Goal: Information Seeking & Learning: Learn about a topic

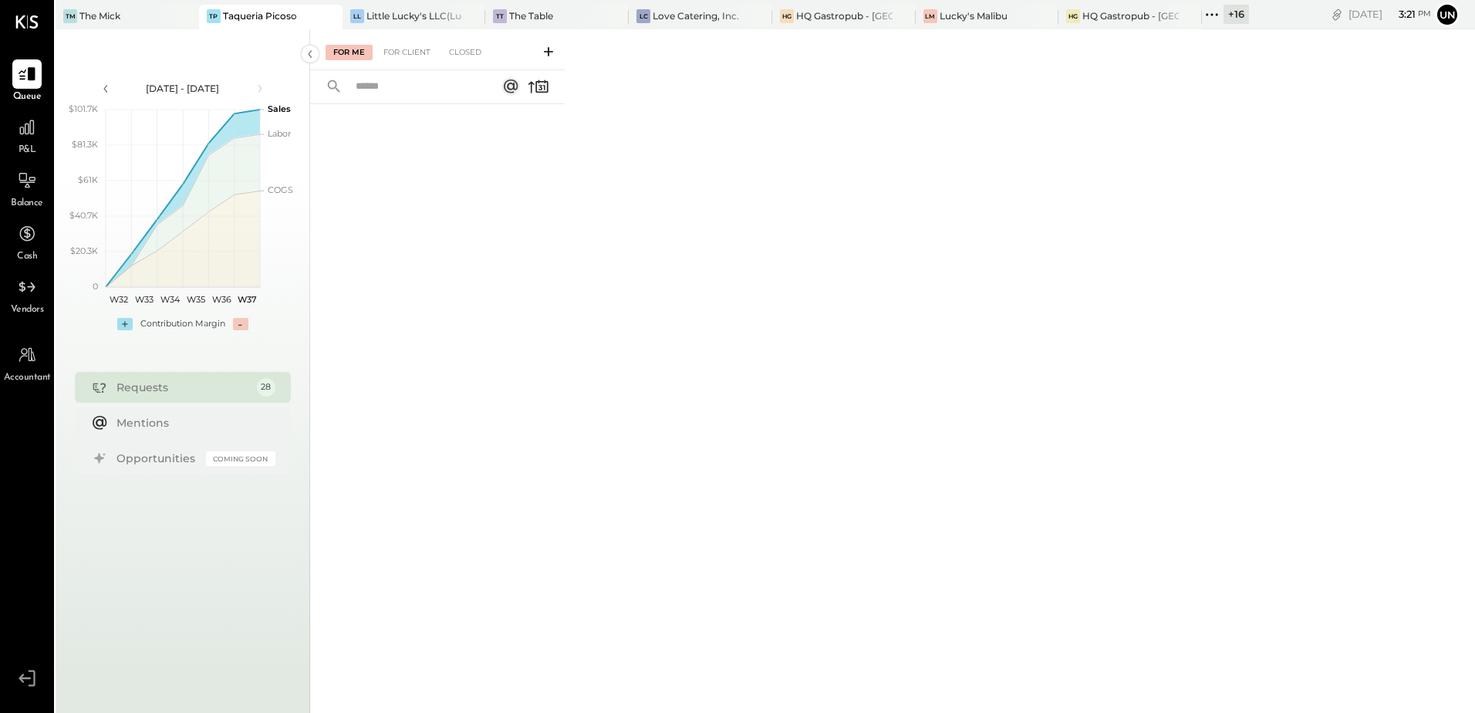
click at [289, 11] on div at bounding box center [316, 16] width 54 height 22
click at [26, 146] on span "P&L" at bounding box center [28, 150] width 18 height 14
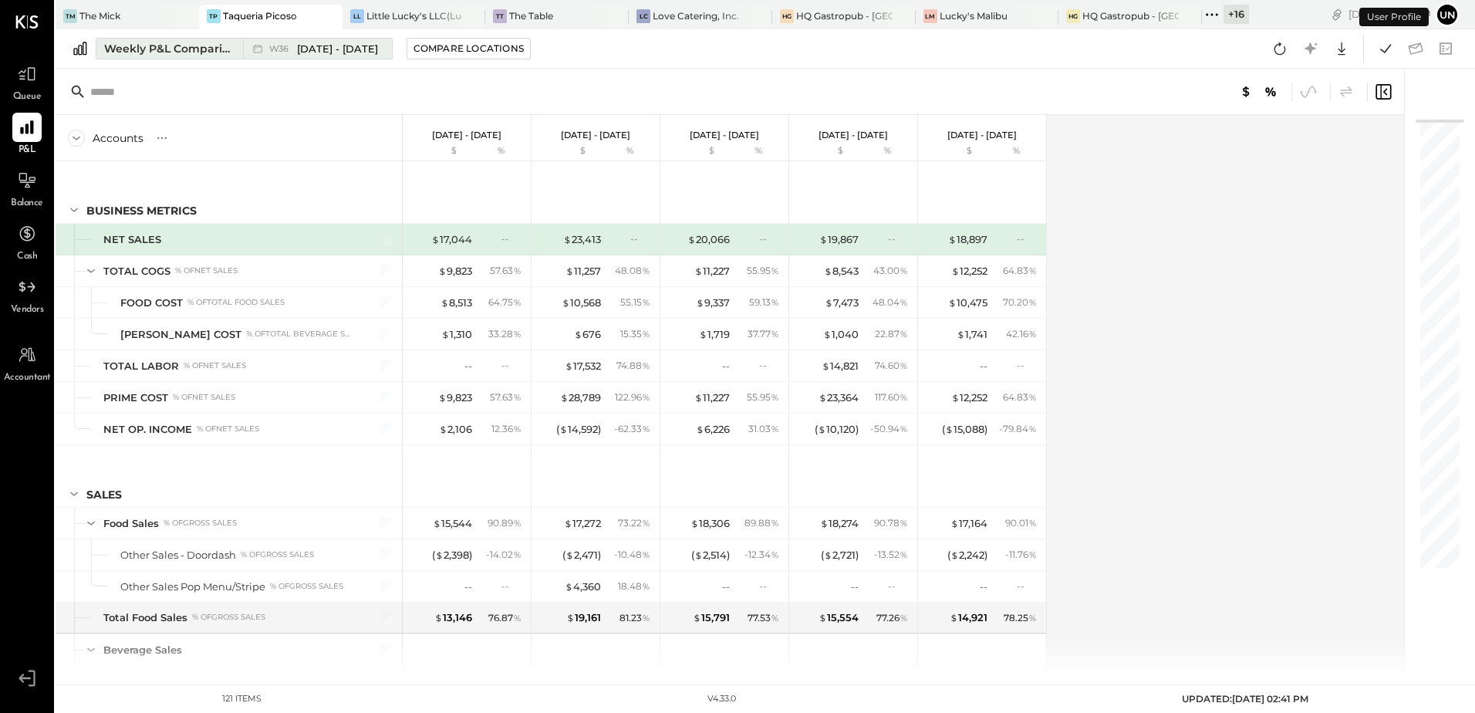
click at [154, 46] on div "Weekly P&L Comparison" at bounding box center [169, 48] width 130 height 15
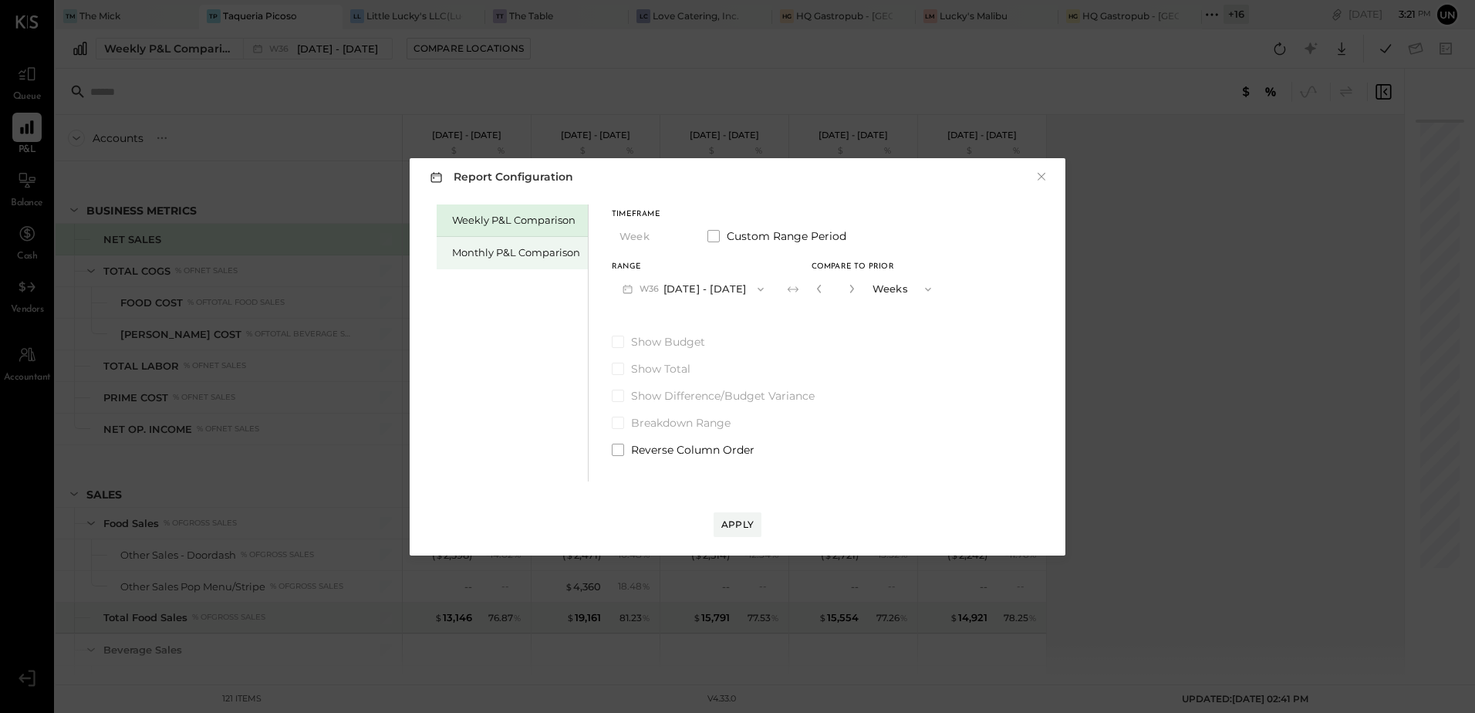
click at [478, 256] on div "Monthly P&L Comparison" at bounding box center [516, 252] width 128 height 15
click at [817, 285] on div "Compare" at bounding box center [817, 288] width 50 height 13
click at [847, 288] on icon "button" at bounding box center [851, 288] width 9 height 9
type input "*"
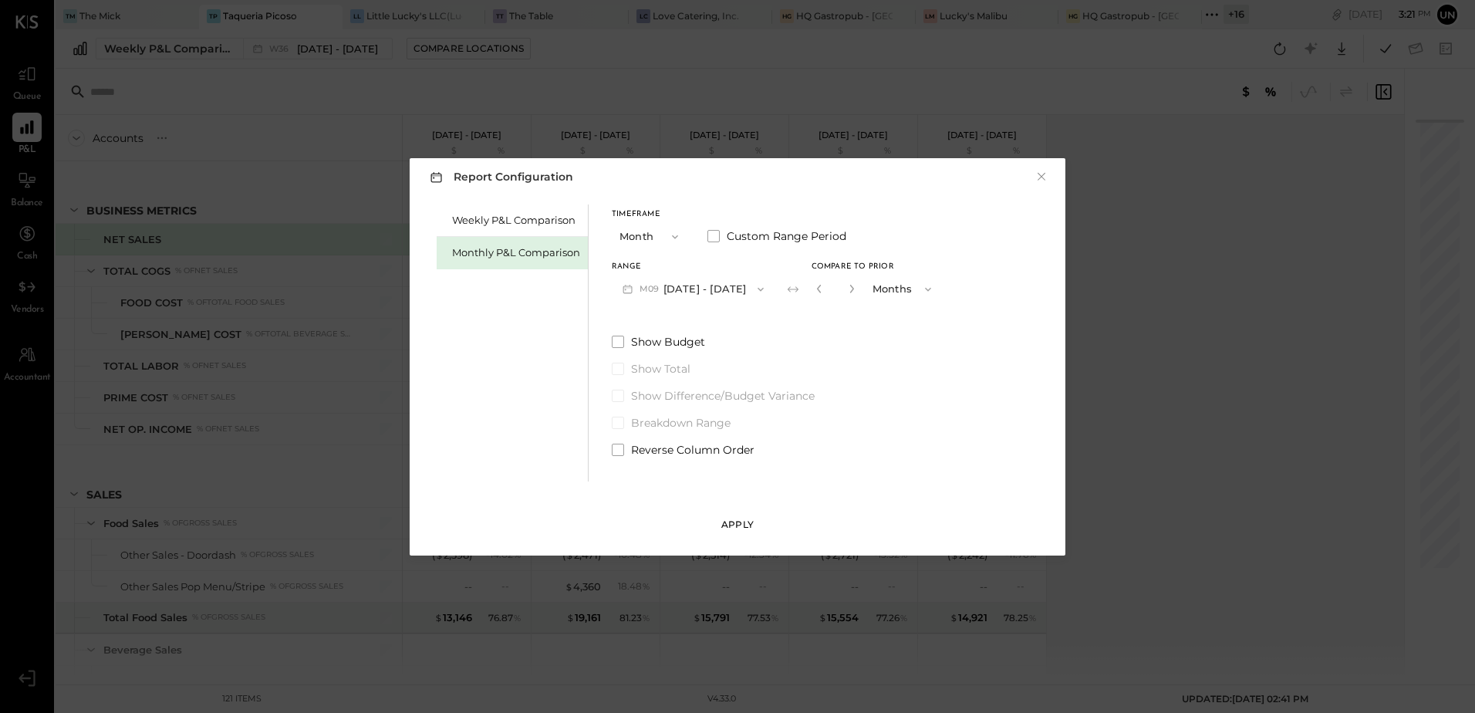
click at [729, 525] on div "Apply" at bounding box center [737, 524] width 32 height 13
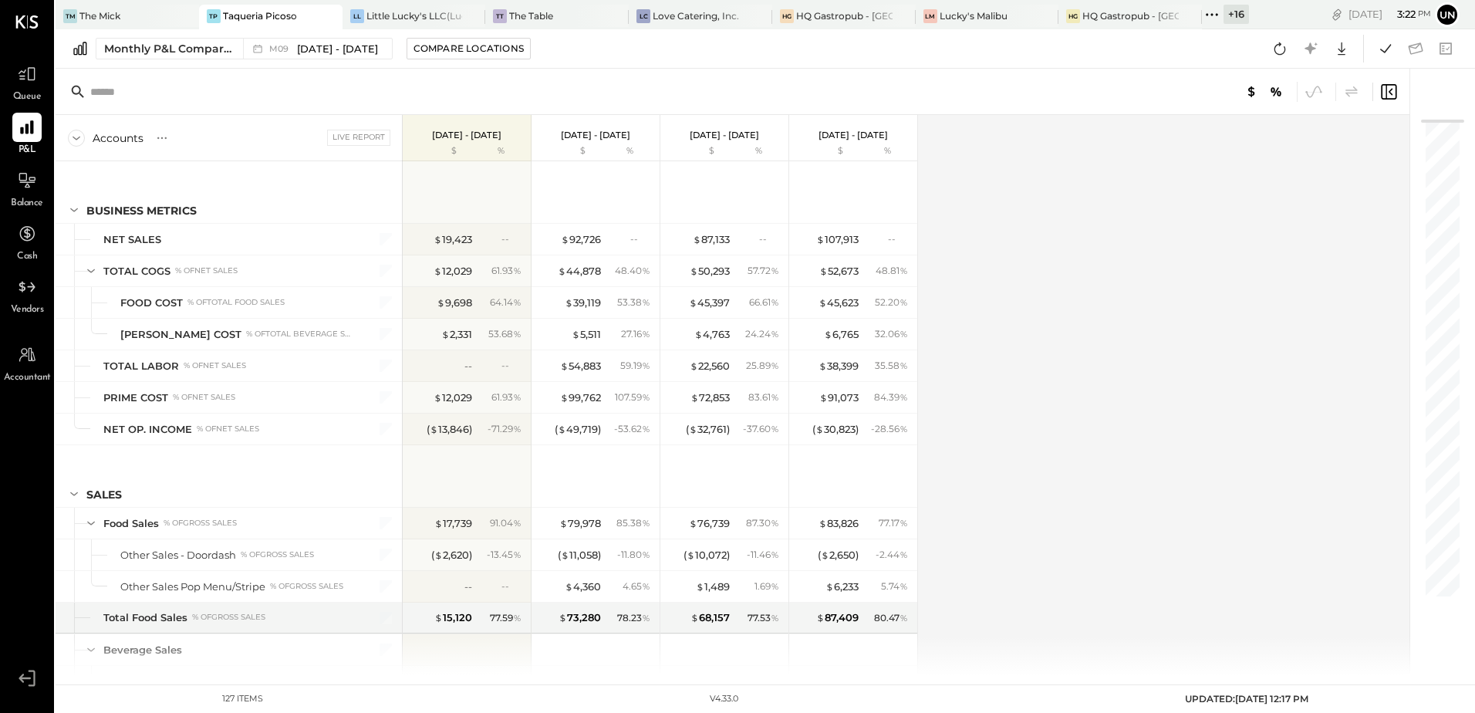
click at [1101, 329] on div "Accounts S % GL Live Report [DATE] - [DATE] $ % [DATE] - [DATE] $ % [DATE] - [D…" at bounding box center [734, 395] width 1356 height 560
click at [22, 90] on span "Queue" at bounding box center [27, 97] width 29 height 14
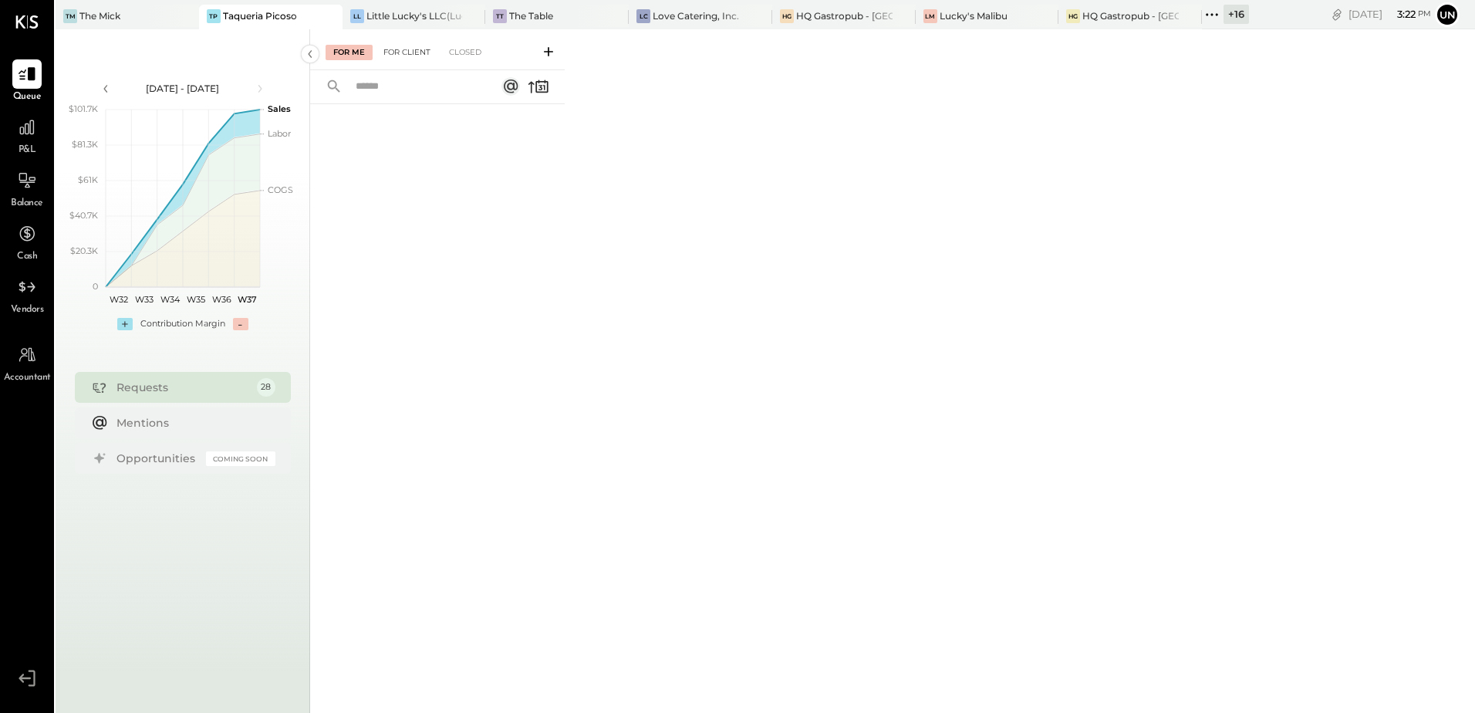
click at [401, 54] on div "For Client" at bounding box center [407, 52] width 62 height 15
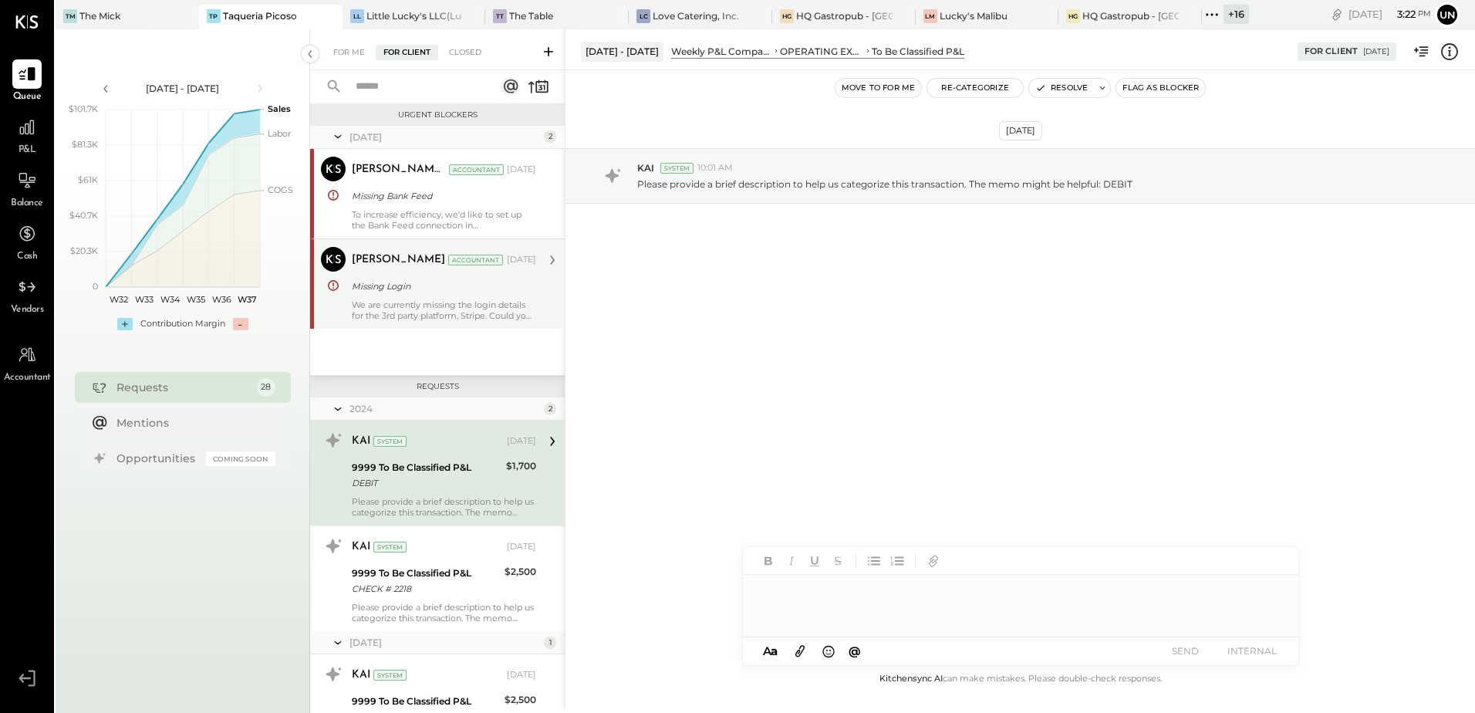
click at [407, 314] on div "We are currently missing the login details for the 3rd party platform, Stripe. …" at bounding box center [444, 310] width 184 height 22
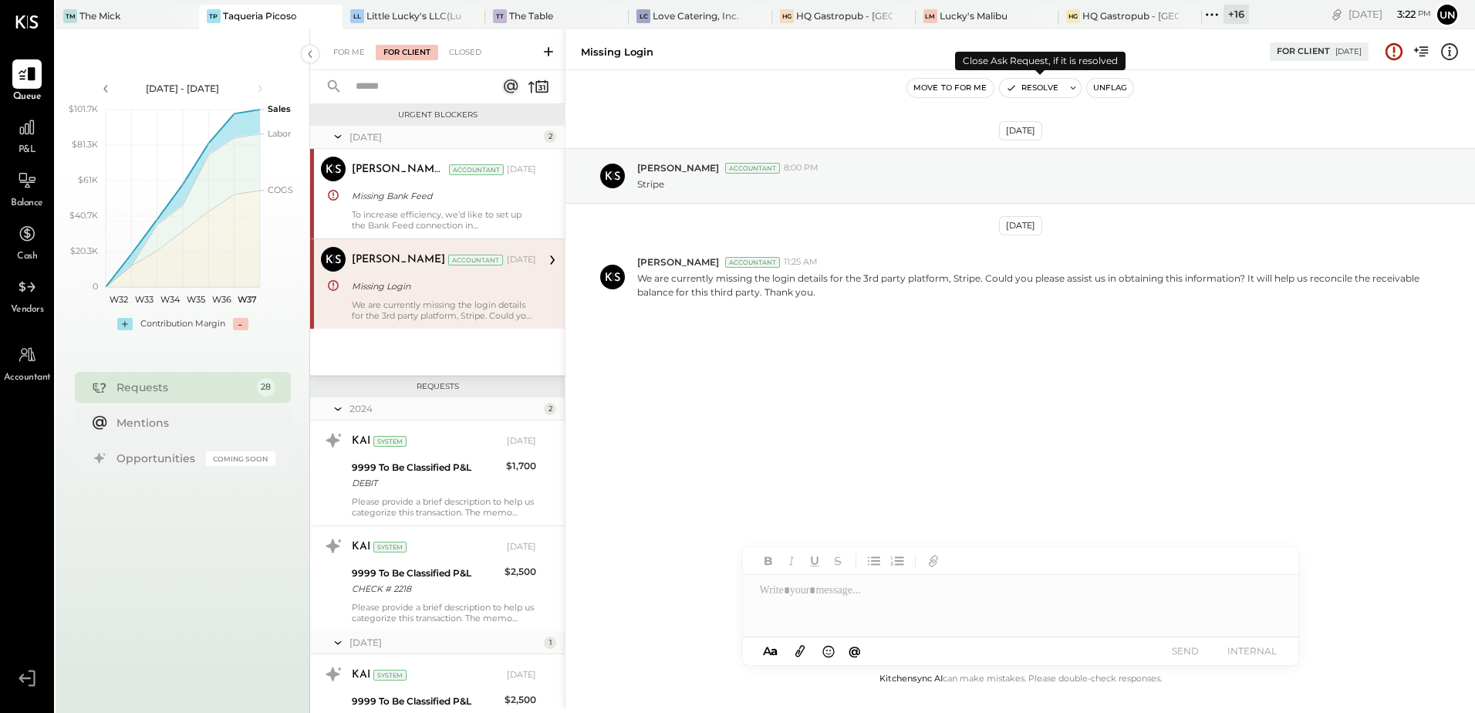
click at [1031, 78] on div "Resolve" at bounding box center [1040, 88] width 83 height 20
click at [1034, 84] on button "Resolve" at bounding box center [1032, 88] width 65 height 19
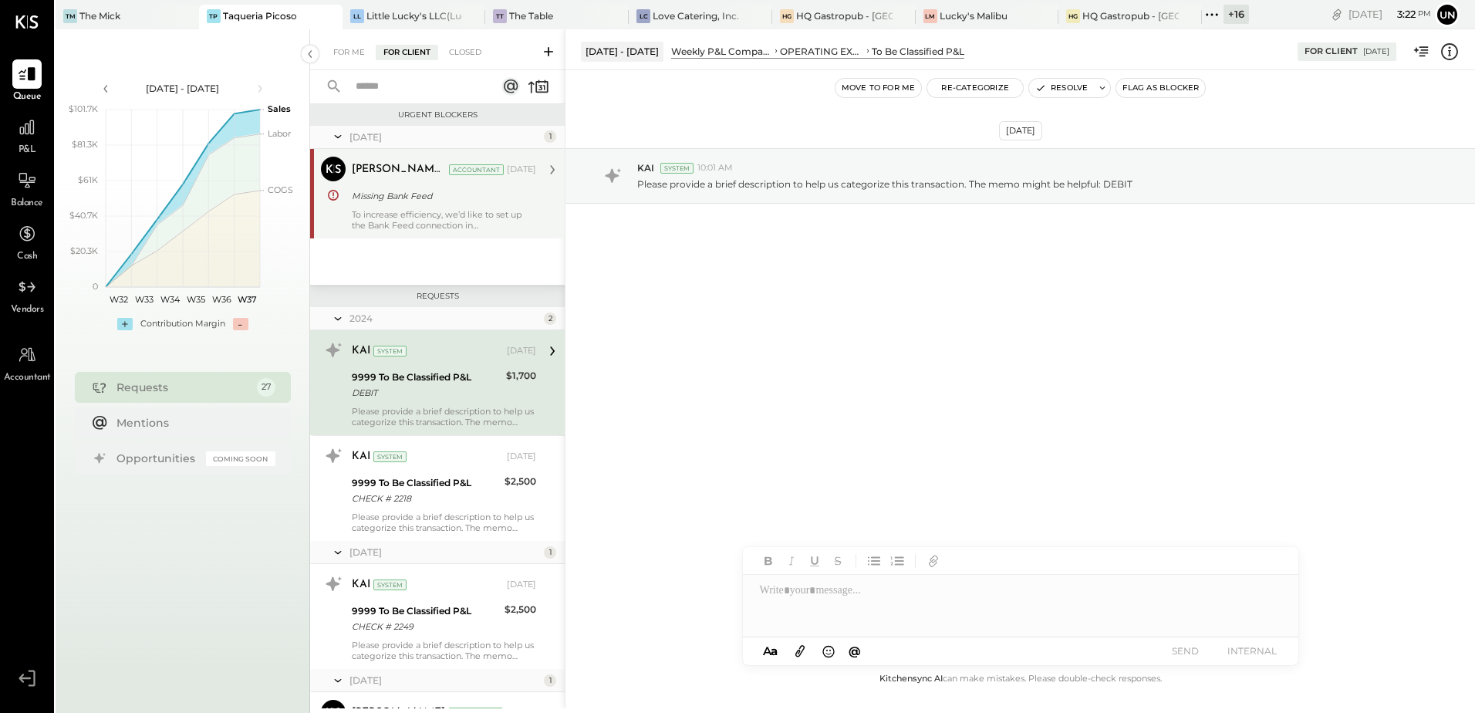
click at [419, 214] on div "To increase efficiency, we’d like to set up the Bank Feed connection in [GEOGRA…" at bounding box center [444, 220] width 184 height 22
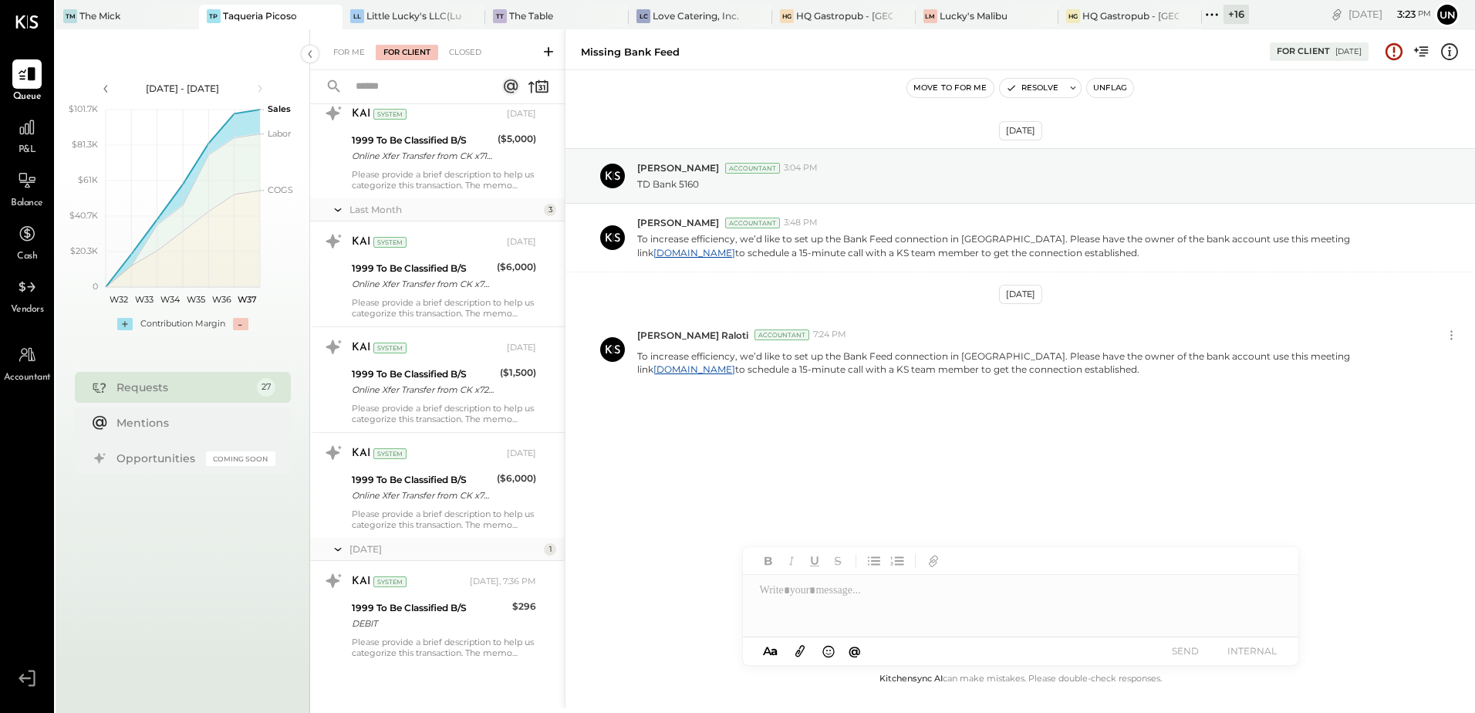
scroll to position [2545, 0]
click at [19, 142] on div at bounding box center [26, 127] width 29 height 29
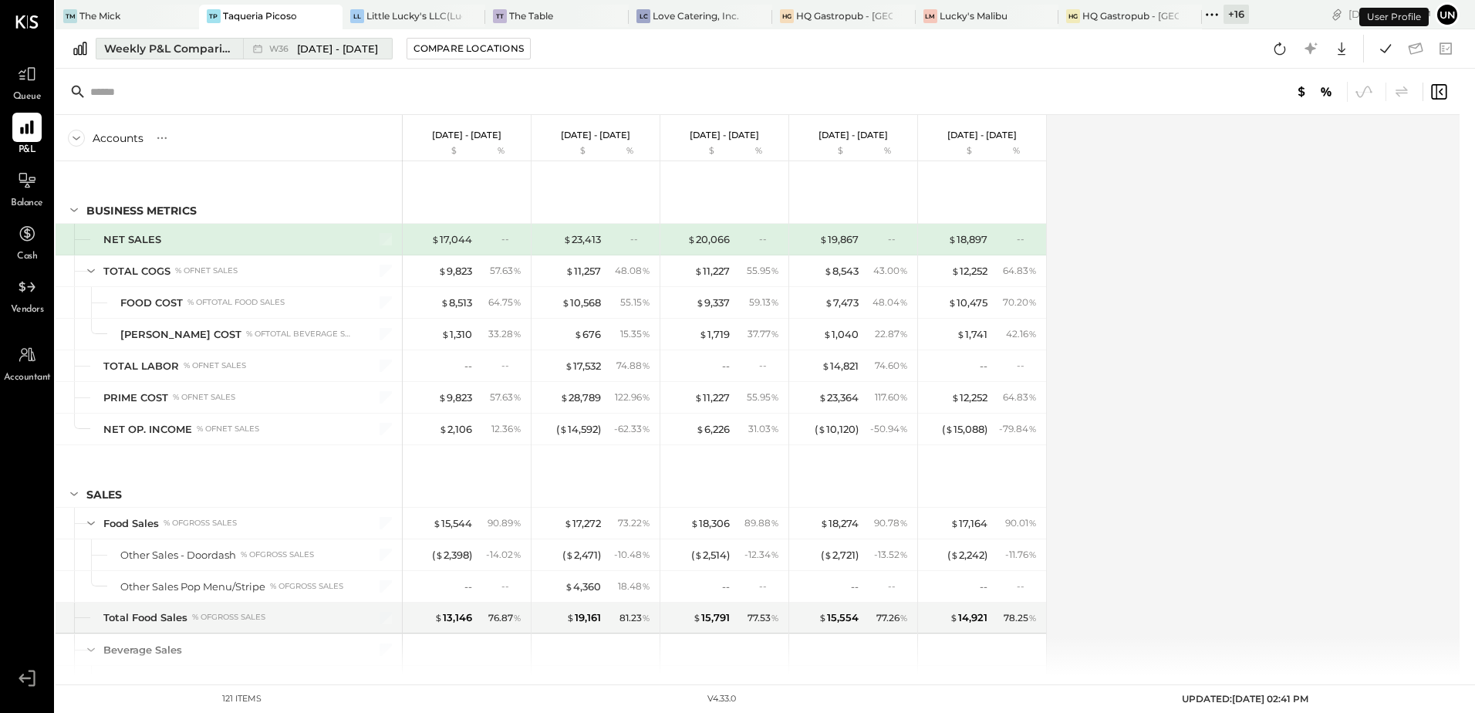
click at [185, 54] on div "Weekly P&L Comparison" at bounding box center [169, 48] width 130 height 15
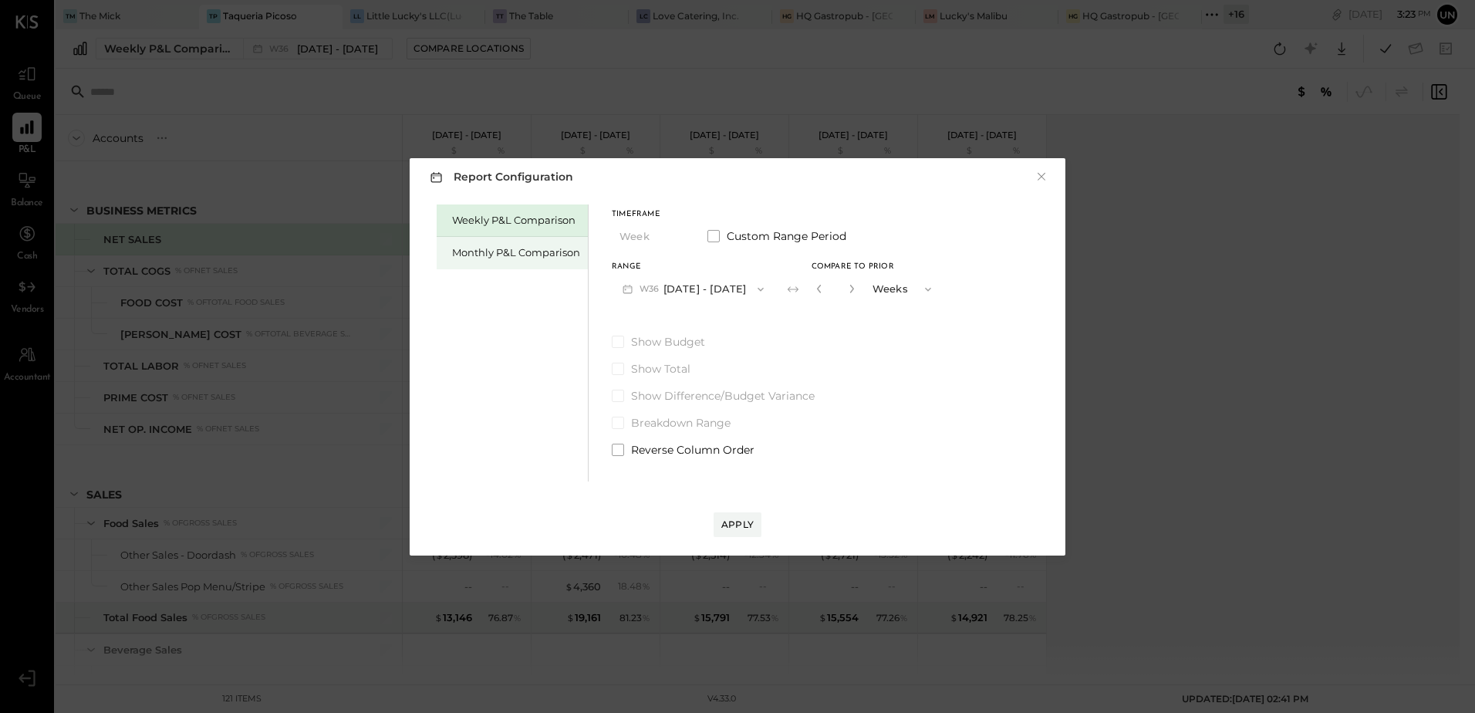
click at [509, 245] on div "Monthly P&L Comparison" at bounding box center [516, 252] width 128 height 15
click at [821, 290] on div "Compare" at bounding box center [817, 288] width 50 height 13
click at [851, 291] on button "button" at bounding box center [851, 288] width 12 height 17
type input "*"
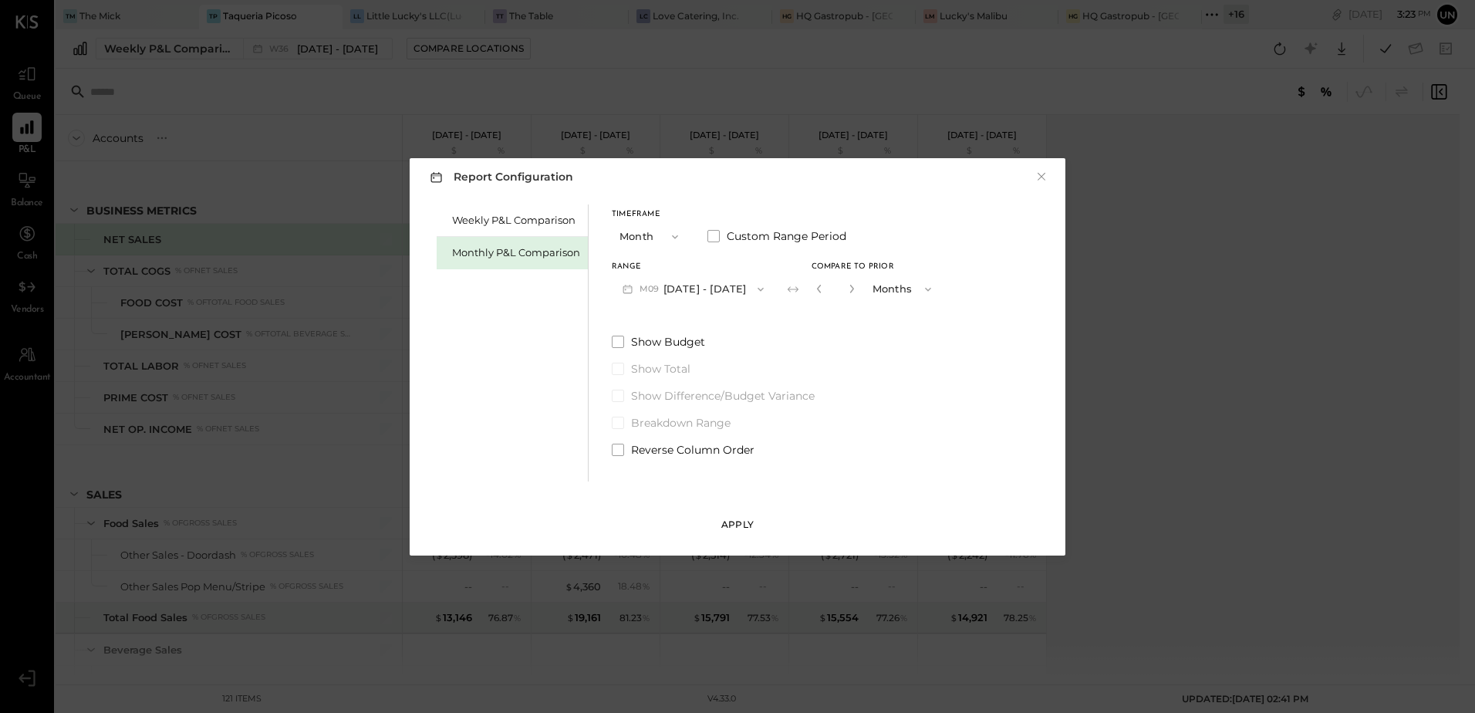
click at [732, 525] on div "Apply" at bounding box center [737, 524] width 32 height 13
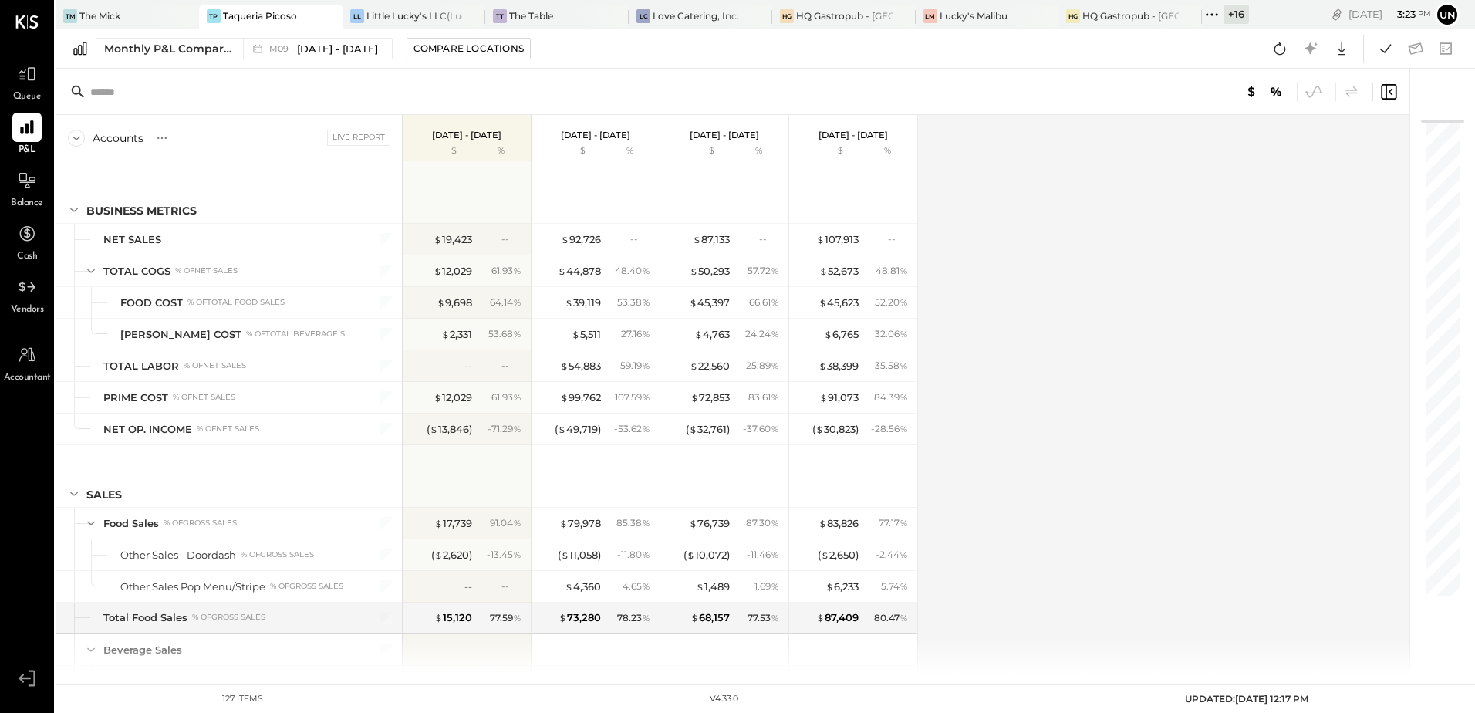
click at [1198, 309] on div "Accounts S % GL Live Report [DATE] - [DATE] $ % [DATE] - [DATE] $ % [DATE] - [D…" at bounding box center [734, 395] width 1356 height 560
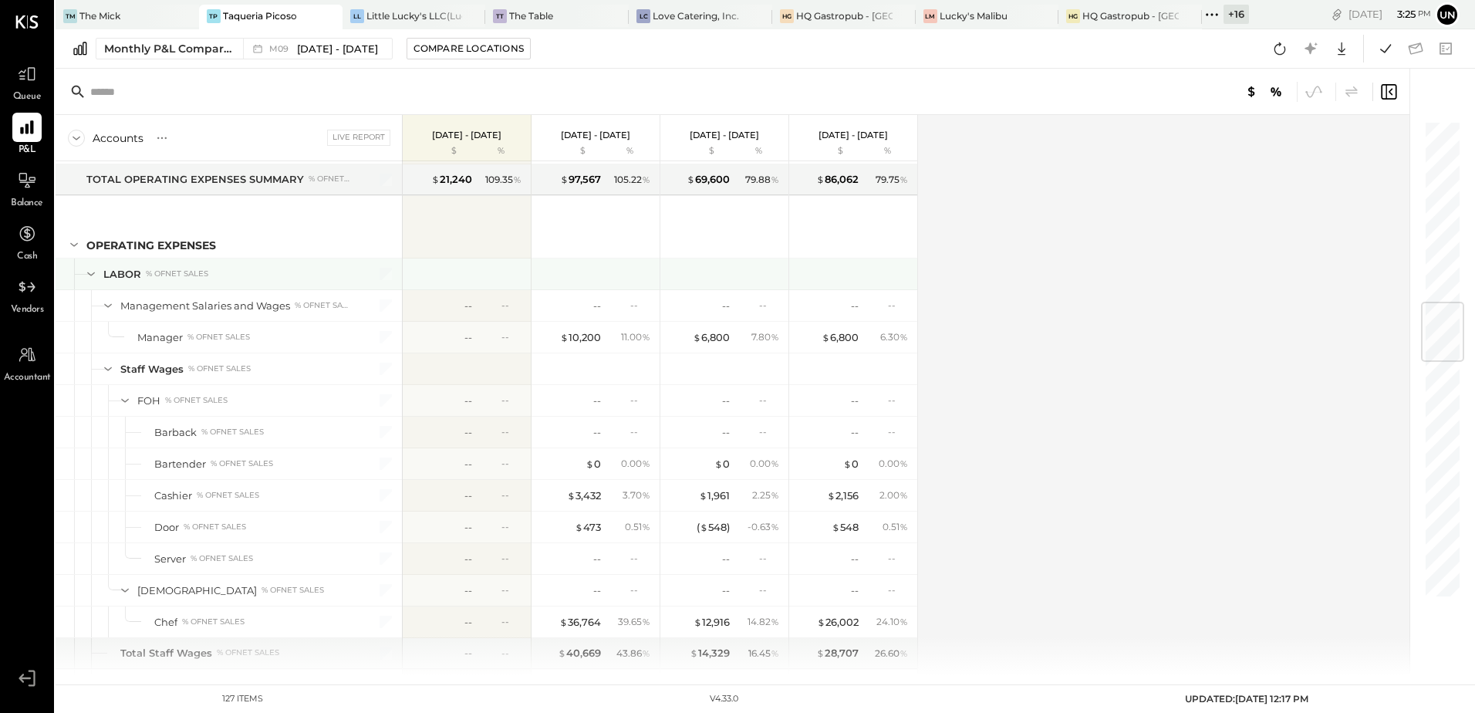
scroll to position [1157, 0]
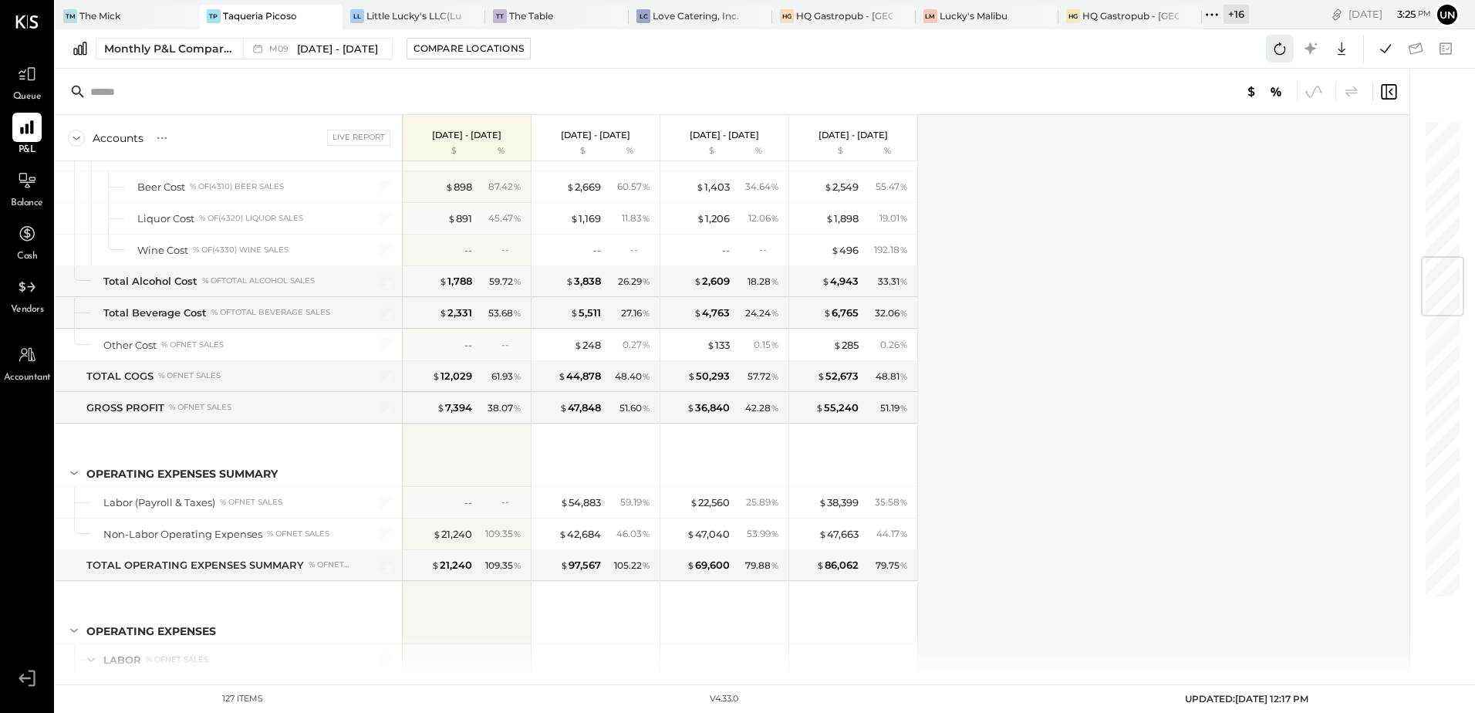
click at [1289, 54] on icon at bounding box center [1280, 49] width 20 height 20
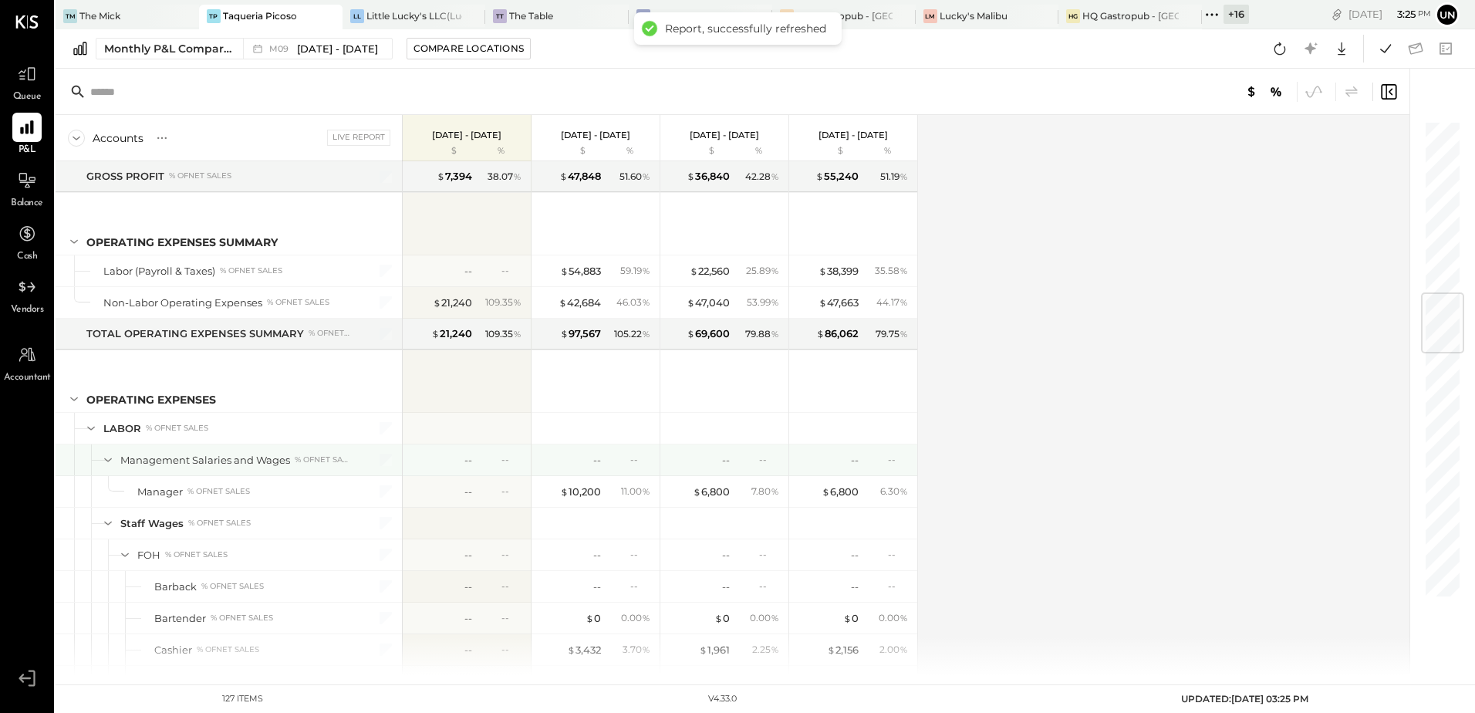
scroll to position [1543, 0]
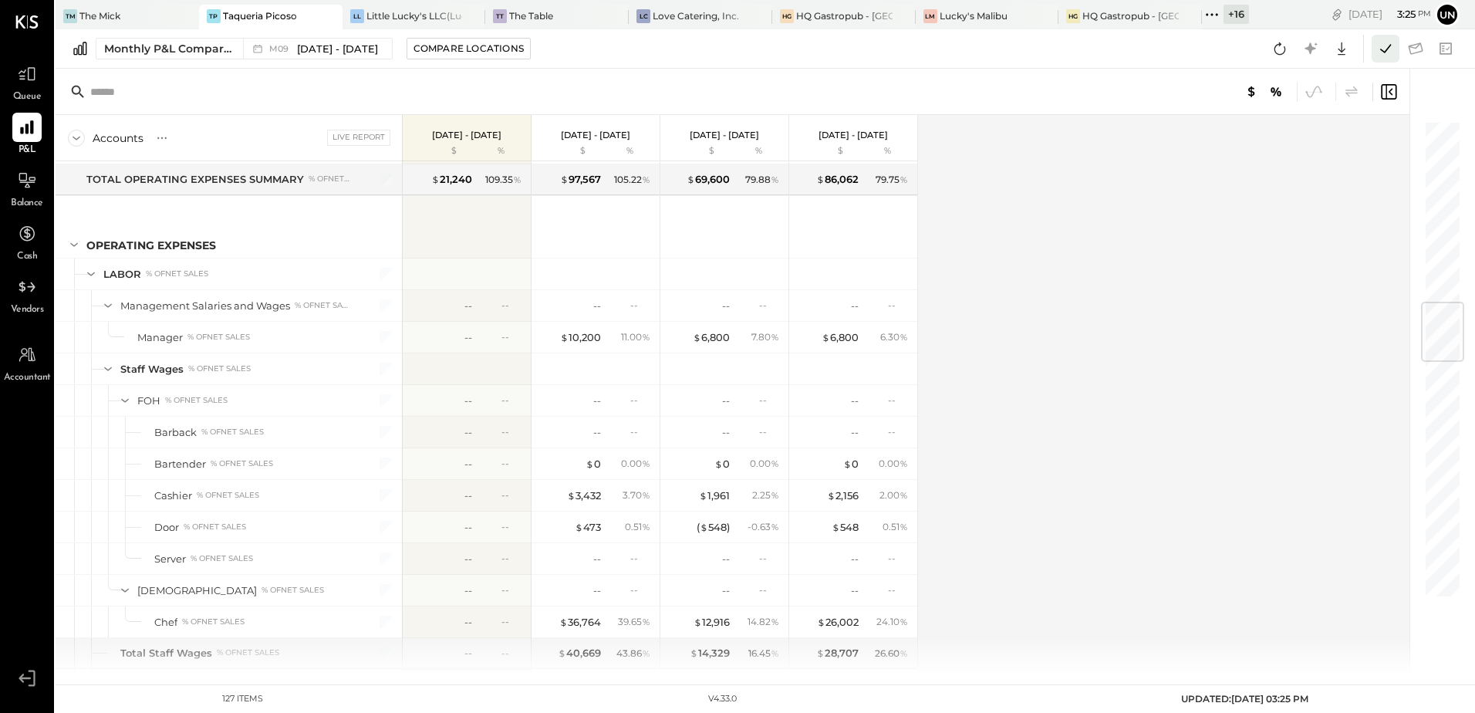
click at [1385, 56] on icon at bounding box center [1385, 49] width 20 height 20
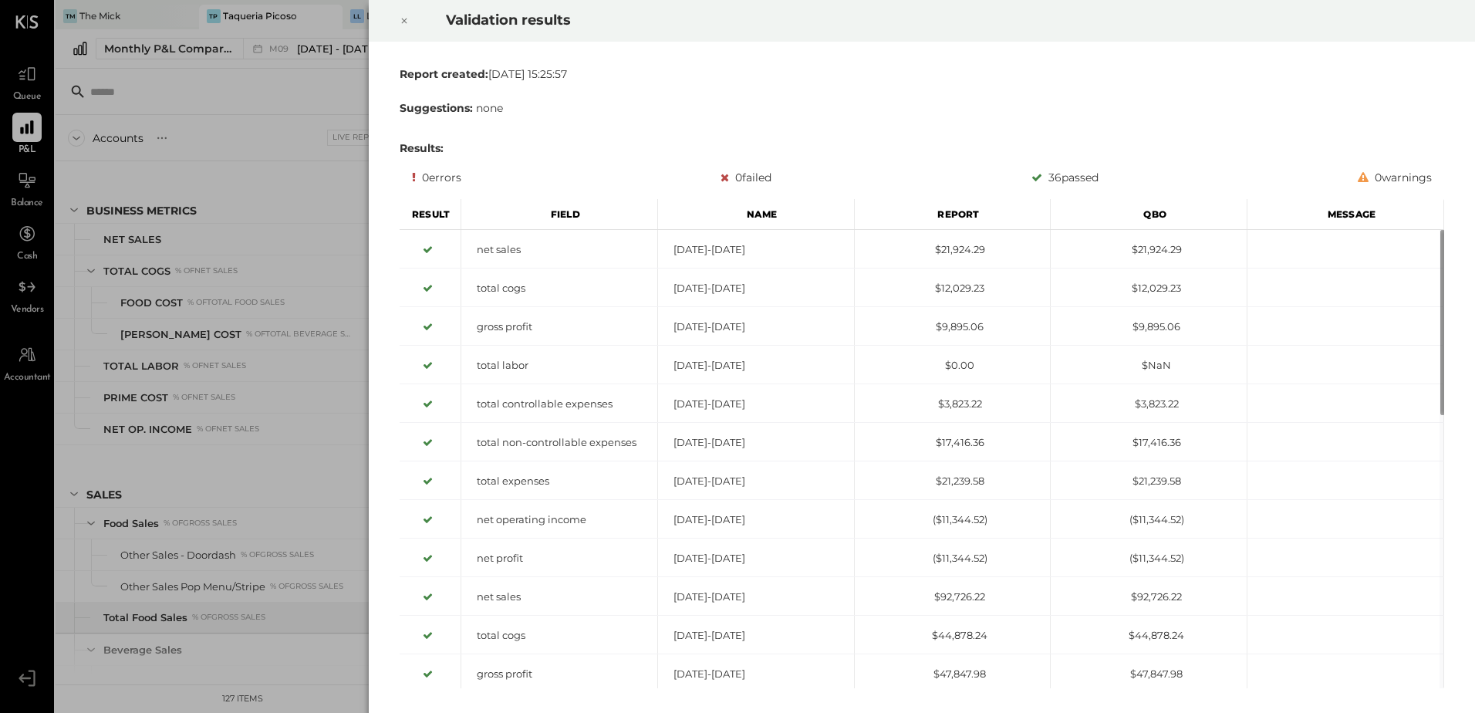
click at [401, 20] on icon at bounding box center [404, 21] width 9 height 19
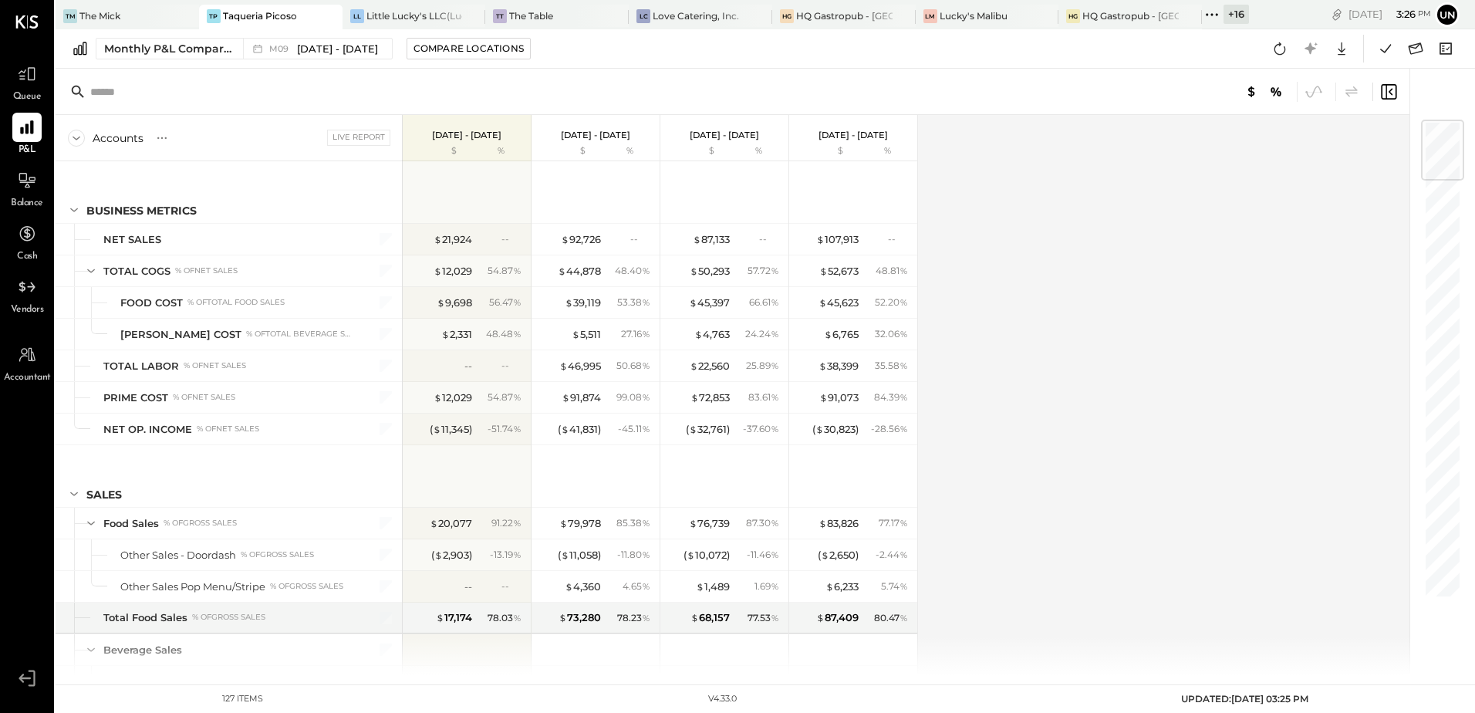
click at [1125, 441] on div "Accounts S % GL Live Report [DATE] - [DATE] $ % [DATE] - [DATE] $ % [DATE] - [D…" at bounding box center [734, 395] width 1356 height 560
click at [1258, 354] on div "Accounts S % GL Live Report [DATE] - [DATE] $ % [DATE] - [DATE] $ % [DATE] - [D…" at bounding box center [734, 395] width 1356 height 560
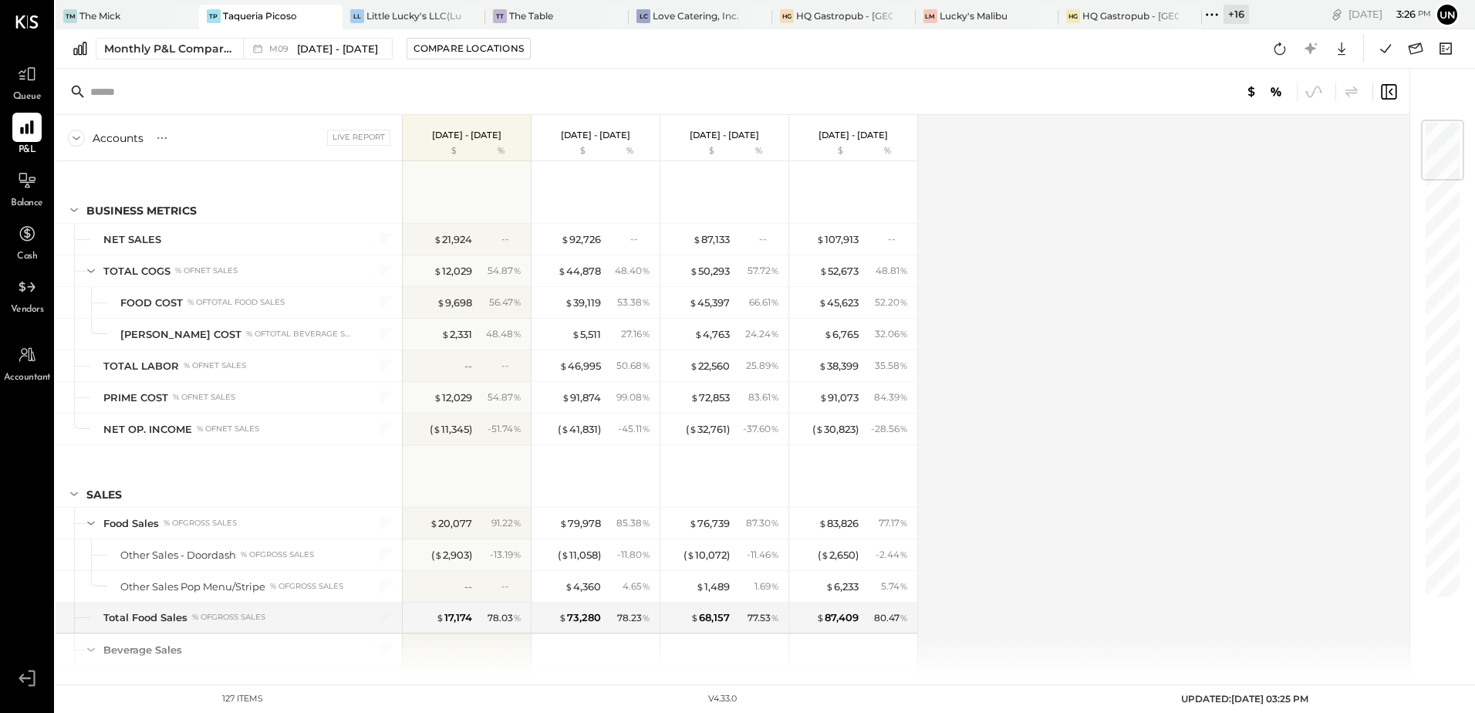
click at [1258, 354] on div "Accounts S % GL Live Report [DATE] - [DATE] $ % [DATE] - [DATE] $ % [DATE] - [D…" at bounding box center [734, 395] width 1356 height 560
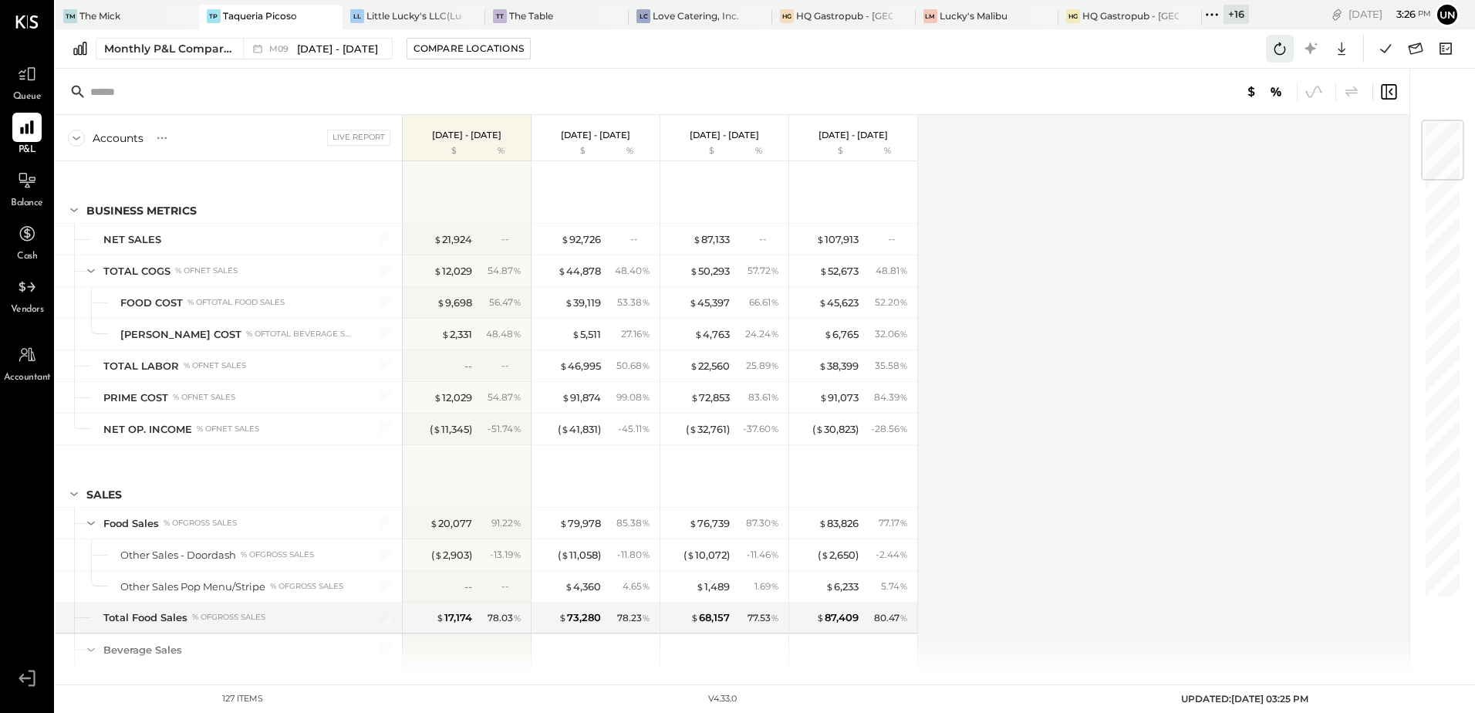
click at [1269, 49] on button at bounding box center [1280, 49] width 28 height 28
click at [1106, 250] on div "Accounts S % GL Live Report [DATE] - [DATE] $ % [DATE] - [DATE] $ % [DATE] - [D…" at bounding box center [734, 395] width 1356 height 560
click at [1399, 219] on div "Accounts S % GL Live Report [DATE] - [DATE] $ % [DATE] - [DATE] $ % [DATE] - [D…" at bounding box center [734, 395] width 1356 height 560
click at [1397, 219] on div "Accounts S % GL Live Report [DATE] - [DATE] $ % [DATE] - [DATE] $ % [DATE] - [D…" at bounding box center [734, 395] width 1356 height 560
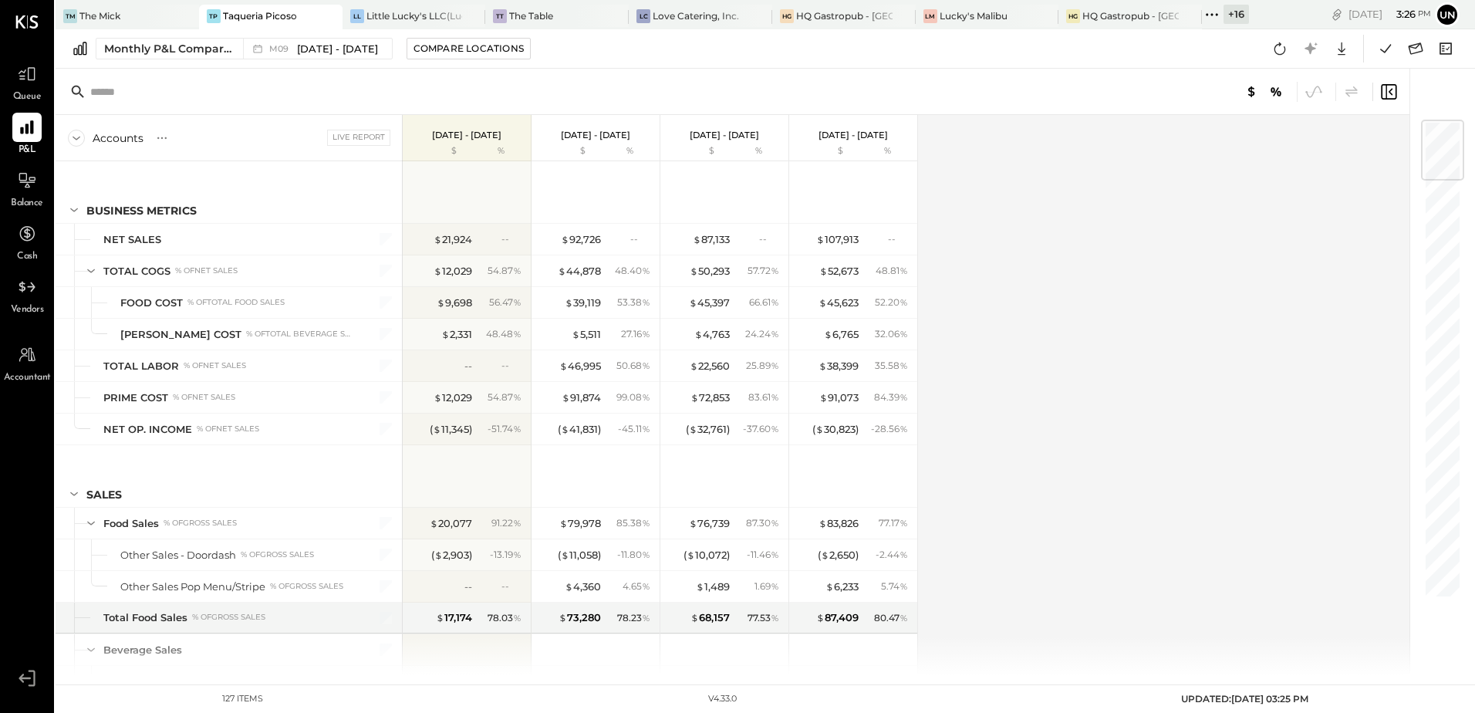
click at [1397, 219] on div "Accounts S % GL Live Report [DATE] - [DATE] $ % [DATE] - [DATE] $ % [DATE] - [D…" at bounding box center [734, 395] width 1356 height 560
click at [1395, 219] on div "Accounts S % GL Live Report [DATE] - [DATE] $ % [DATE] - [DATE] $ % [DATE] - [D…" at bounding box center [734, 395] width 1356 height 560
drag, startPoint x: 1395, startPoint y: 219, endPoint x: 1351, endPoint y: 223, distance: 44.1
click at [1389, 219] on div "Accounts S % GL Live Report [DATE] - [DATE] $ % [DATE] - [DATE] $ % [DATE] - [D…" at bounding box center [734, 395] width 1356 height 560
click at [2, 198] on link "Balance" at bounding box center [27, 188] width 52 height 45
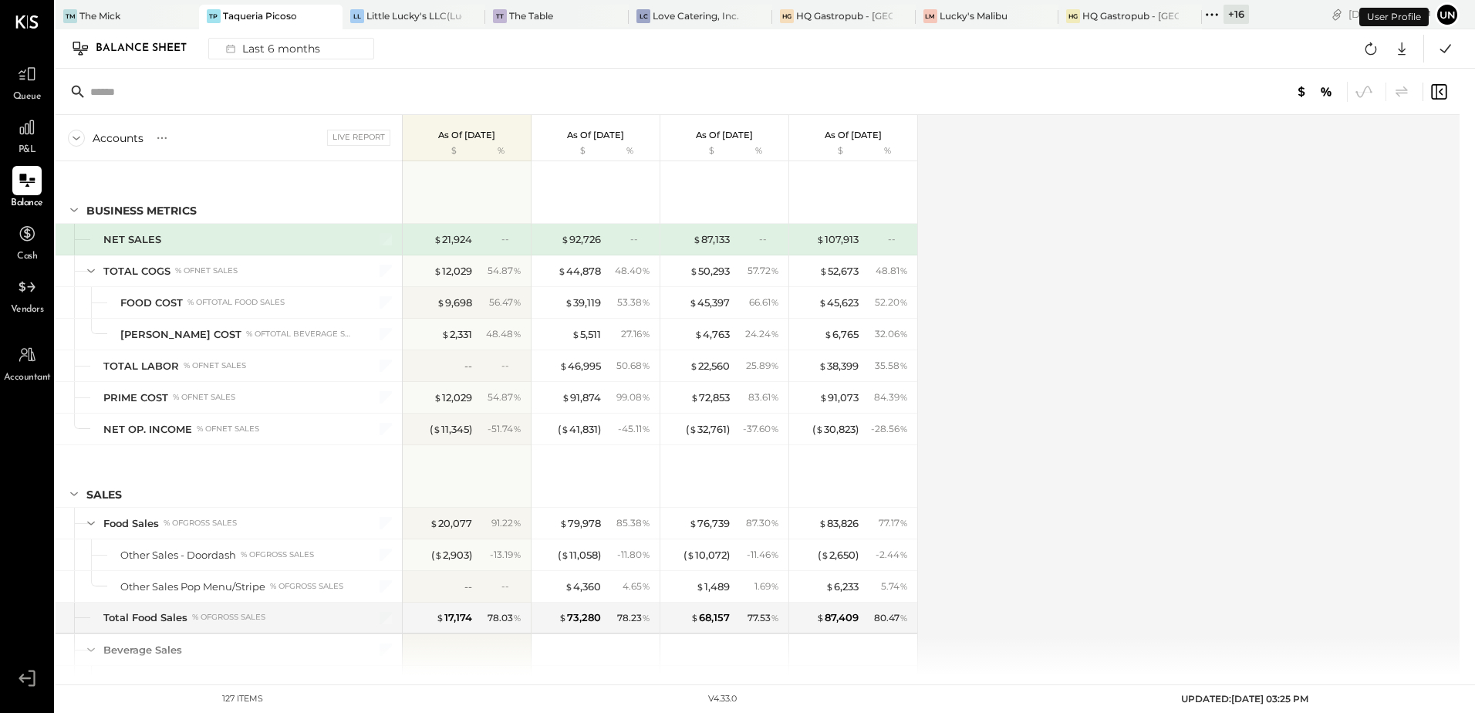
click at [1139, 283] on div "Accounts S GL Live Report As of [DATE] $ % As of [DATE] $ % As of [DATE] $ % As…" at bounding box center [759, 395] width 1406 height 560
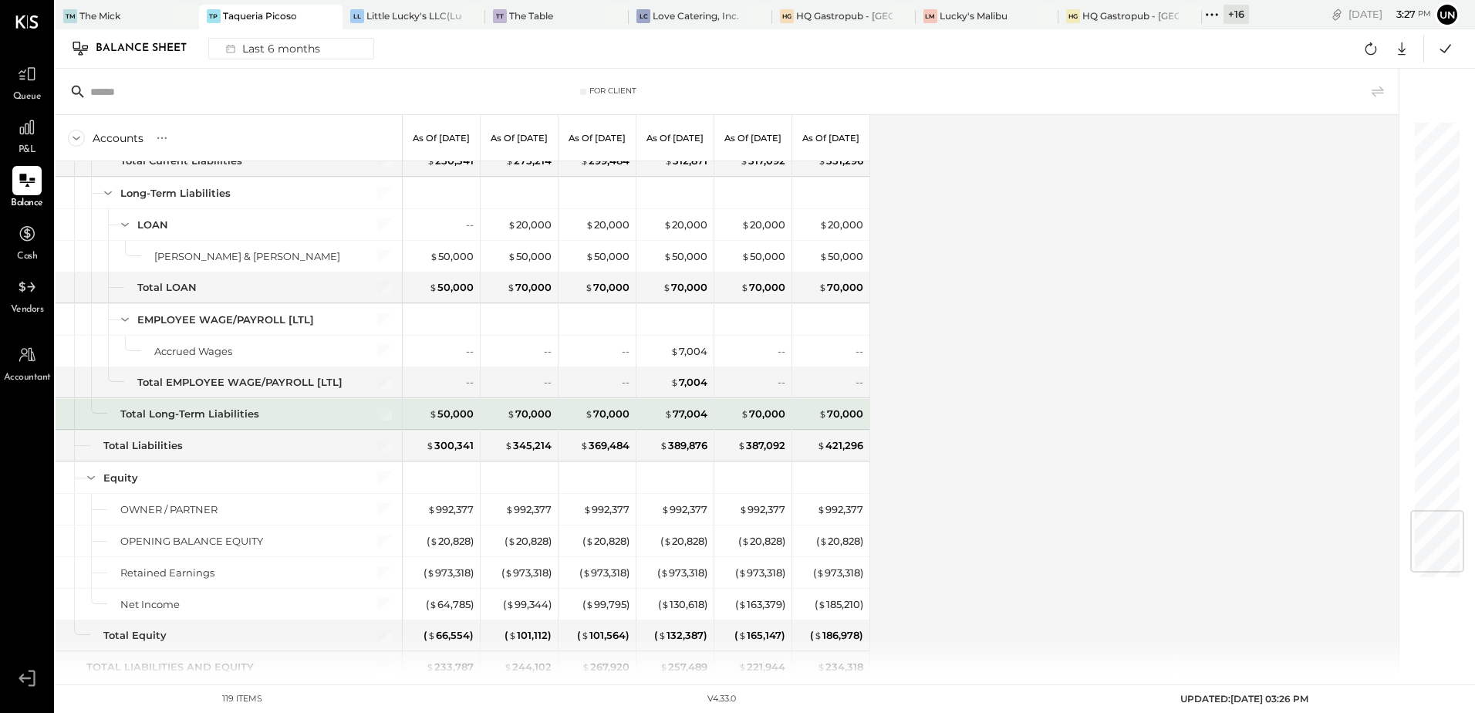
scroll to position [3286, 0]
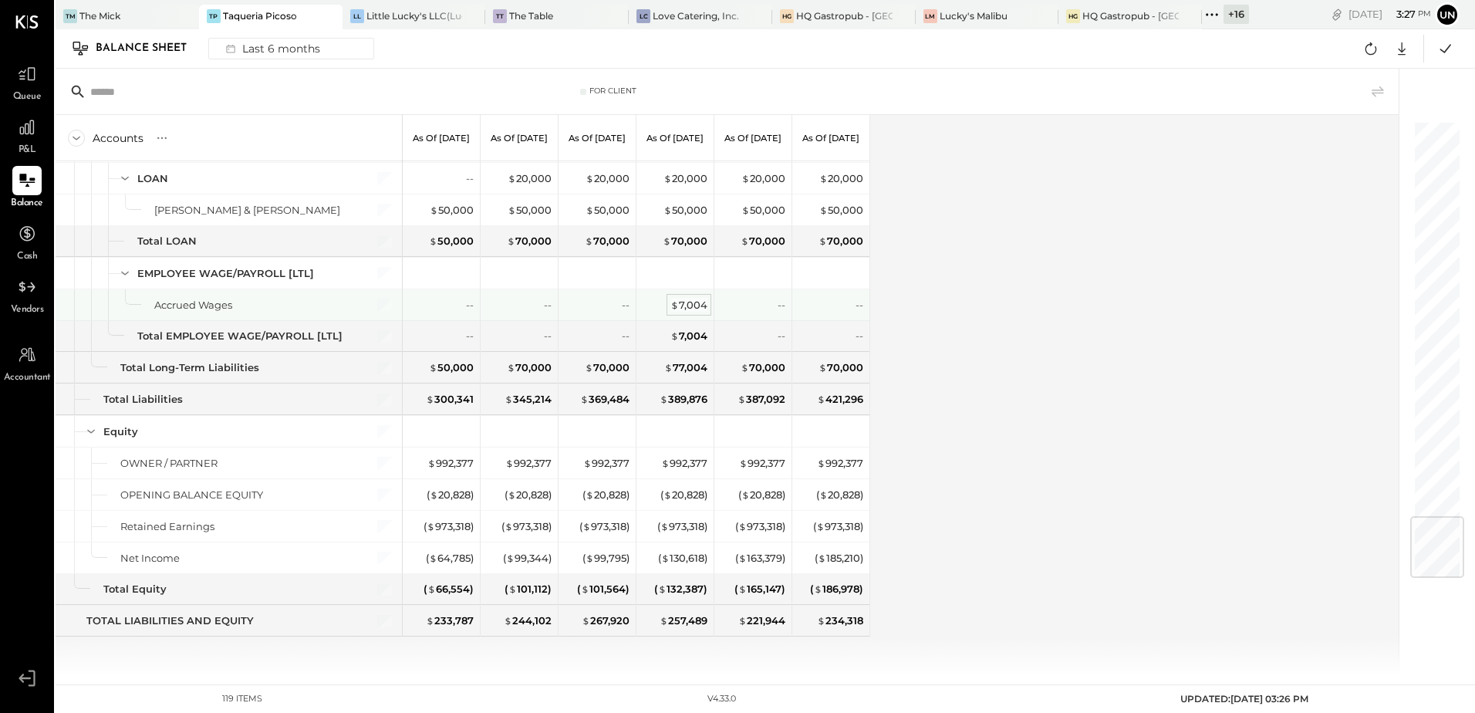
click at [690, 303] on div "$ 7,004" at bounding box center [688, 305] width 37 height 15
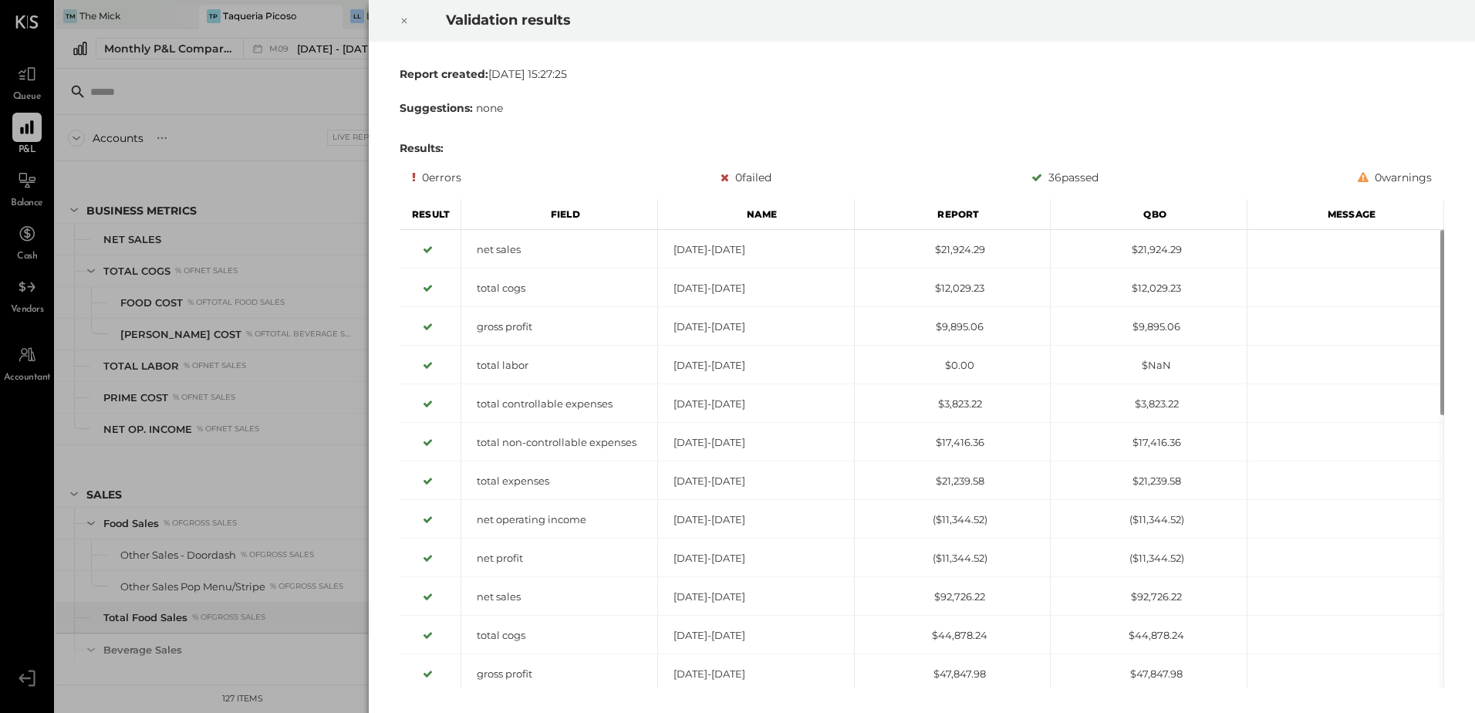
click at [403, 24] on icon at bounding box center [404, 21] width 9 height 19
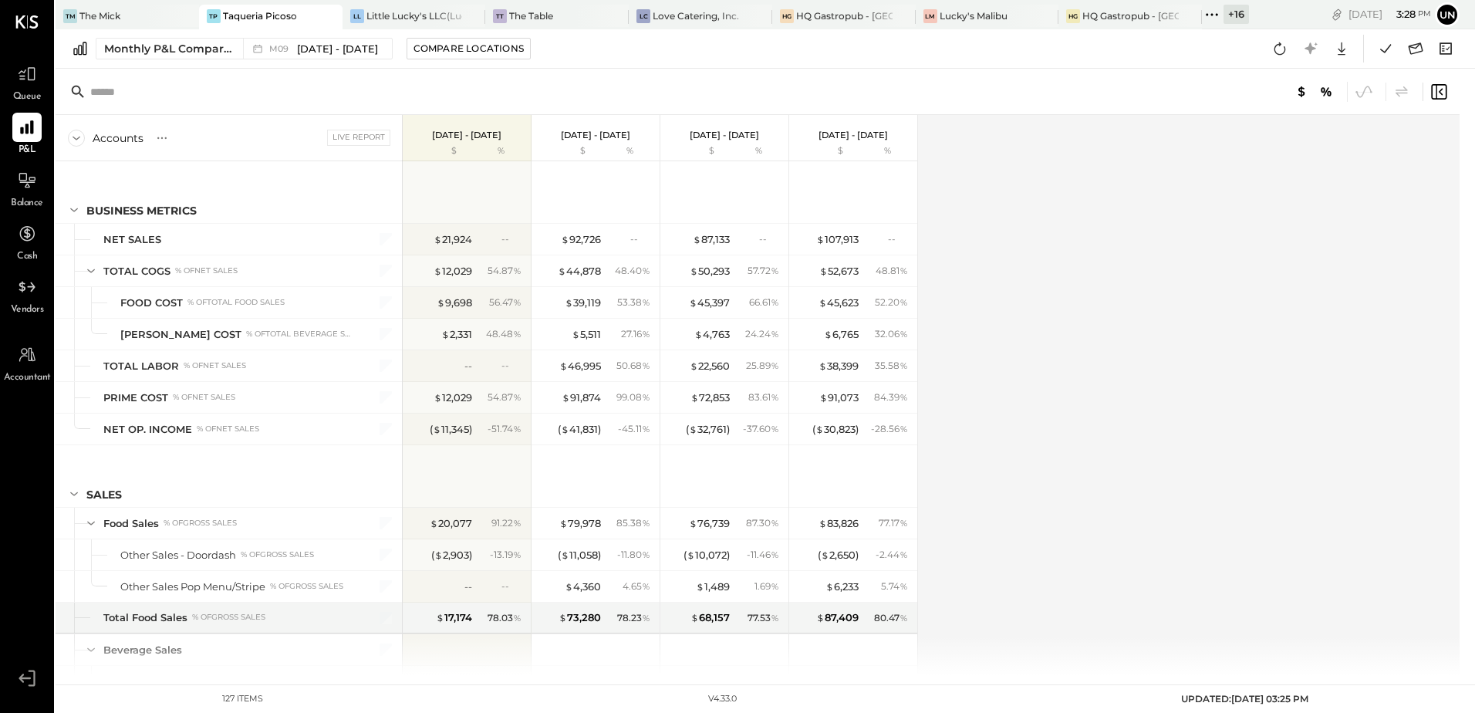
click at [1341, 313] on div "Accounts S % GL Live Report [DATE] - [DATE] $ % [DATE] - [DATE] $ % [DATE] - [D…" at bounding box center [759, 395] width 1406 height 560
click at [1278, 54] on icon at bounding box center [1280, 48] width 12 height 12
click at [955, 369] on div "Accounts S % GL Live Report [DATE] - [DATE] $ % [DATE] - [DATE] $ % [DATE] - [D…" at bounding box center [759, 395] width 1406 height 560
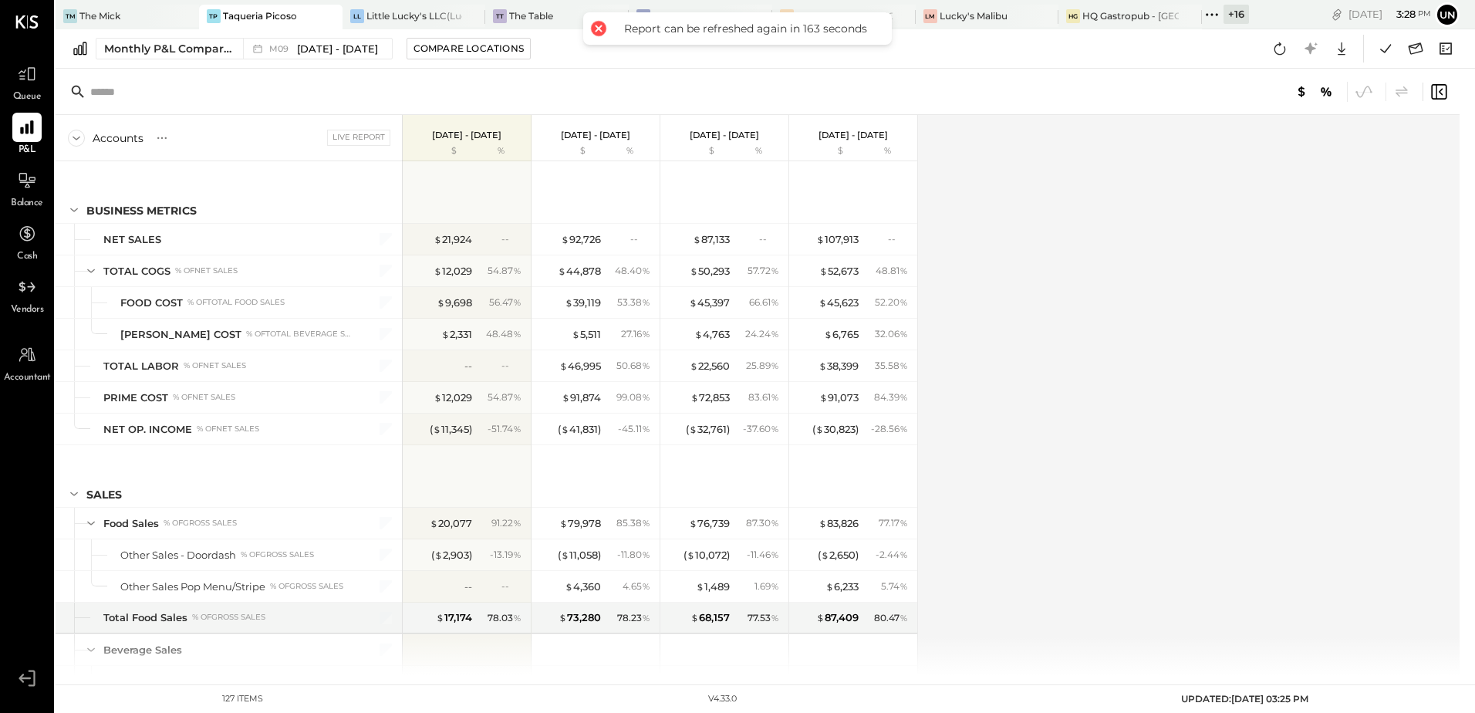
click at [955, 369] on div "Accounts S % GL Live Report [DATE] - [DATE] $ % [DATE] - [DATE] $ % [DATE] - [D…" at bounding box center [759, 395] width 1406 height 560
click at [1039, 369] on div "Accounts S % GL Live Report [DATE] - [DATE] $ % [DATE] - [DATE] $ % [DATE] - [D…" at bounding box center [759, 395] width 1406 height 560
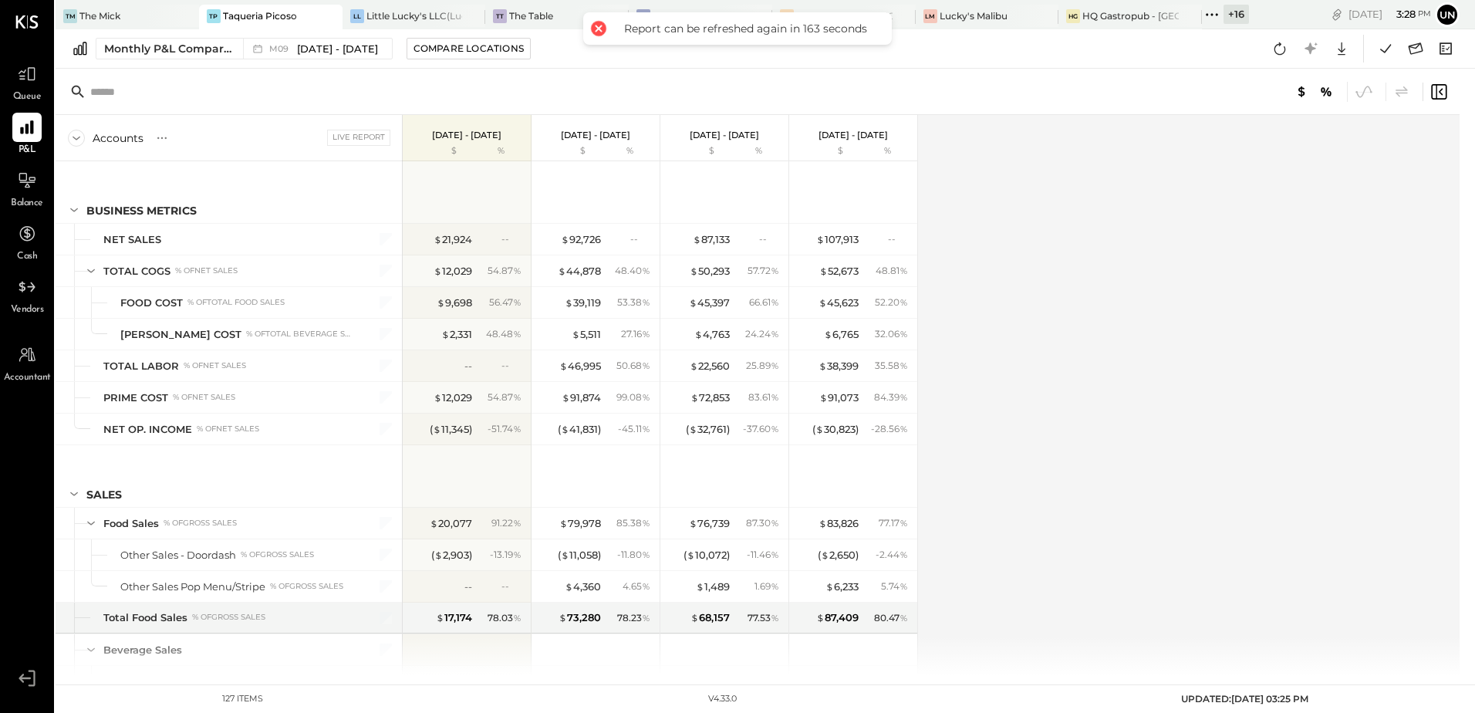
click at [1039, 369] on div "Accounts S % GL Live Report [DATE] - [DATE] $ % [DATE] - [DATE] $ % [DATE] - [D…" at bounding box center [759, 395] width 1406 height 560
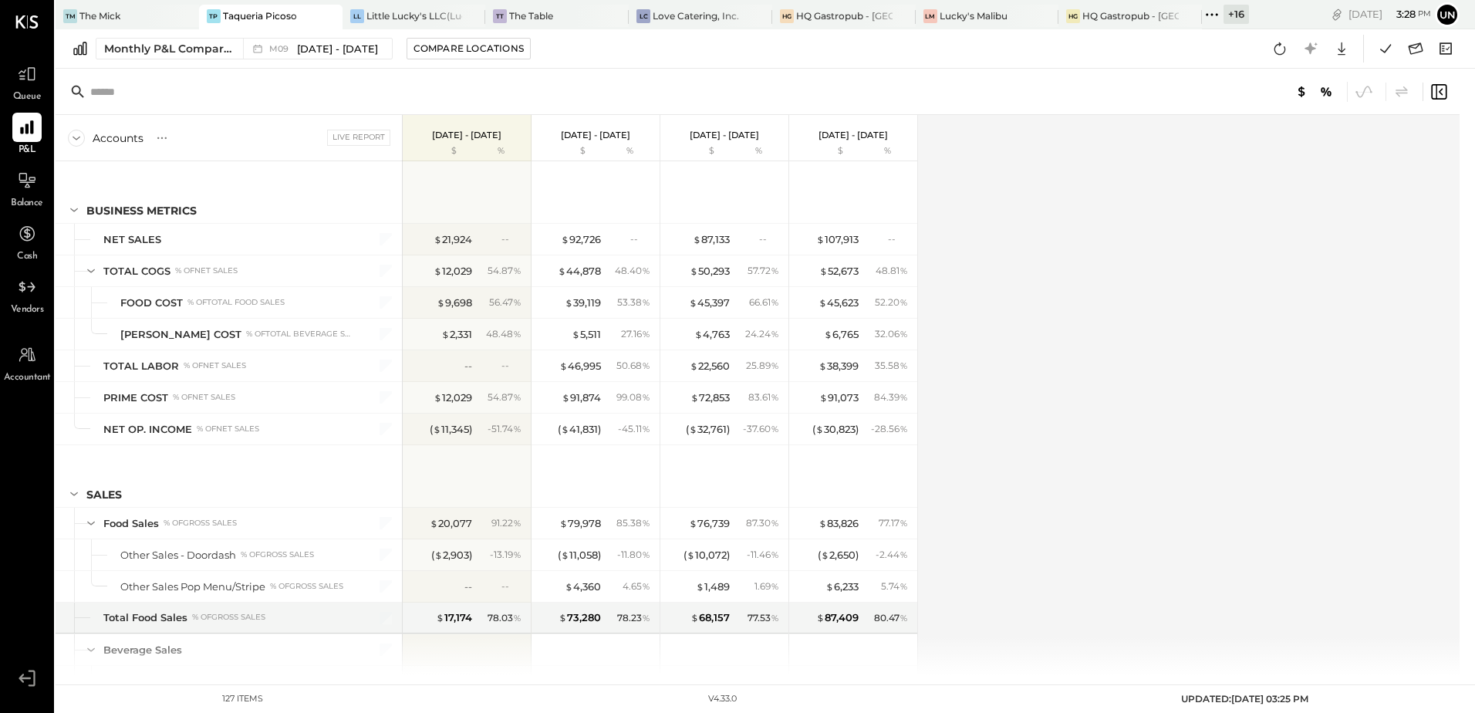
click at [1039, 369] on div "Accounts S % GL Live Report [DATE] - [DATE] $ % [DATE] - [DATE] $ % [DATE] - [D…" at bounding box center [759, 395] width 1406 height 560
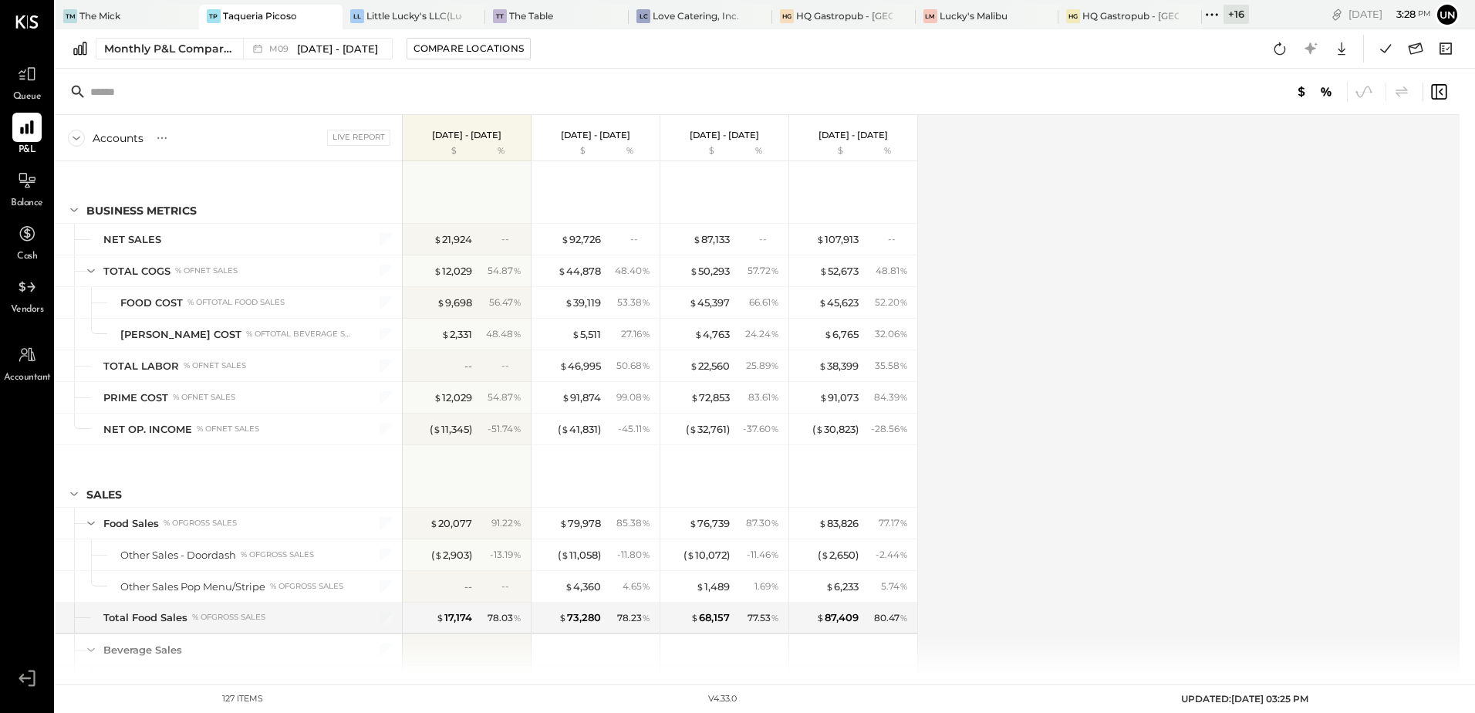
click at [1039, 369] on div "Accounts S % GL Live Report [DATE] - [DATE] $ % [DATE] - [DATE] $ % [DATE] - [D…" at bounding box center [759, 395] width 1406 height 560
click at [1052, 373] on div "Accounts S % GL Live Report [DATE] - [DATE] $ % [DATE] - [DATE] $ % [DATE] - [D…" at bounding box center [759, 395] width 1406 height 560
click at [1055, 373] on div "Accounts S % GL Live Report [DATE] - [DATE] $ % [DATE] - [DATE] $ % [DATE] - [D…" at bounding box center [759, 395] width 1406 height 560
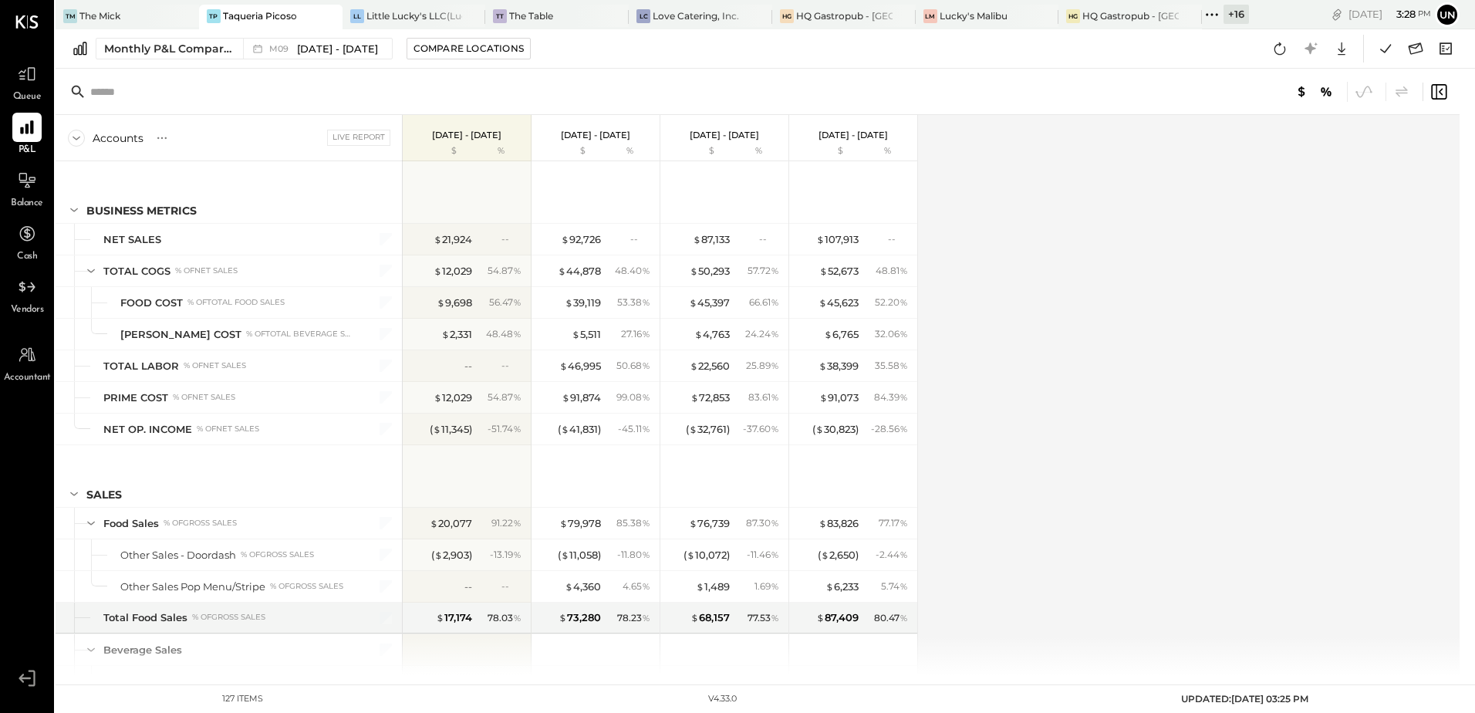
click at [1071, 317] on div "Accounts S % GL Live Report [DATE] - [DATE] $ % [DATE] - [DATE] $ % [DATE] - [D…" at bounding box center [759, 395] width 1406 height 560
click at [1277, 45] on icon at bounding box center [1280, 48] width 12 height 12
click at [1087, 373] on div "Accounts S % GL Live Report [DATE] - [DATE] $ % [DATE] - [DATE] $ % [DATE] - [D…" at bounding box center [759, 395] width 1406 height 560
click at [1094, 313] on div "Accounts S % GL Live Report [DATE] - [DATE] $ % [DATE] - [DATE] $ % [DATE] - [D…" at bounding box center [759, 395] width 1406 height 560
click at [1274, 49] on icon at bounding box center [1280, 49] width 20 height 20
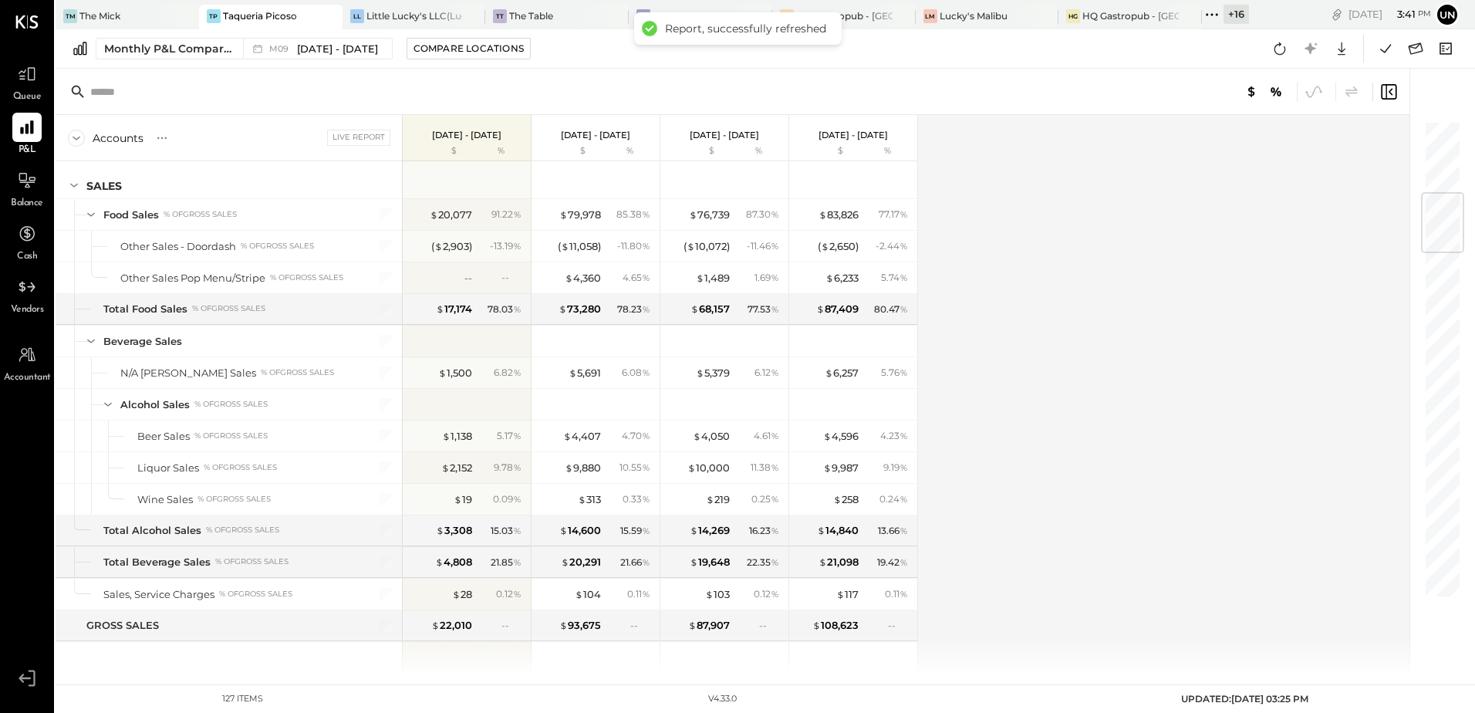
scroll to position [617, 0]
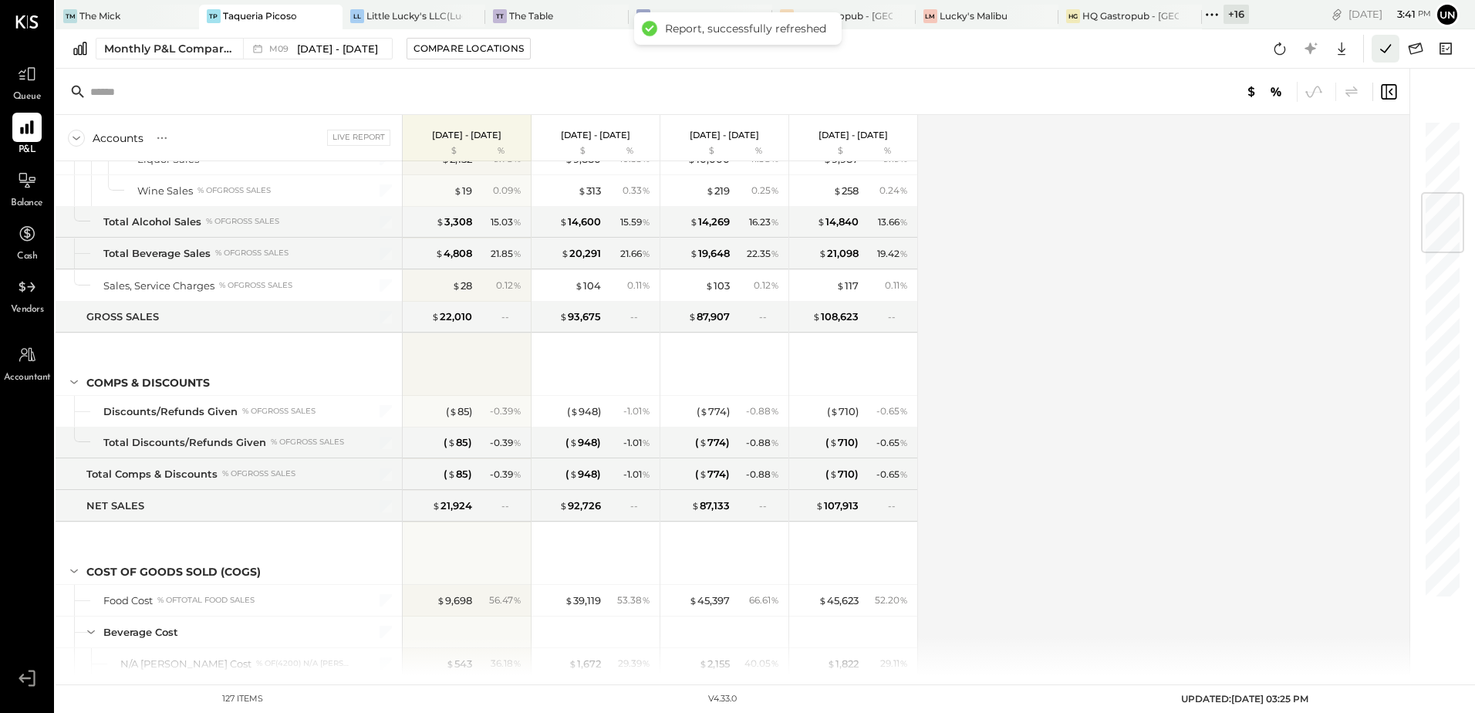
click at [1379, 44] on icon at bounding box center [1385, 49] width 20 height 20
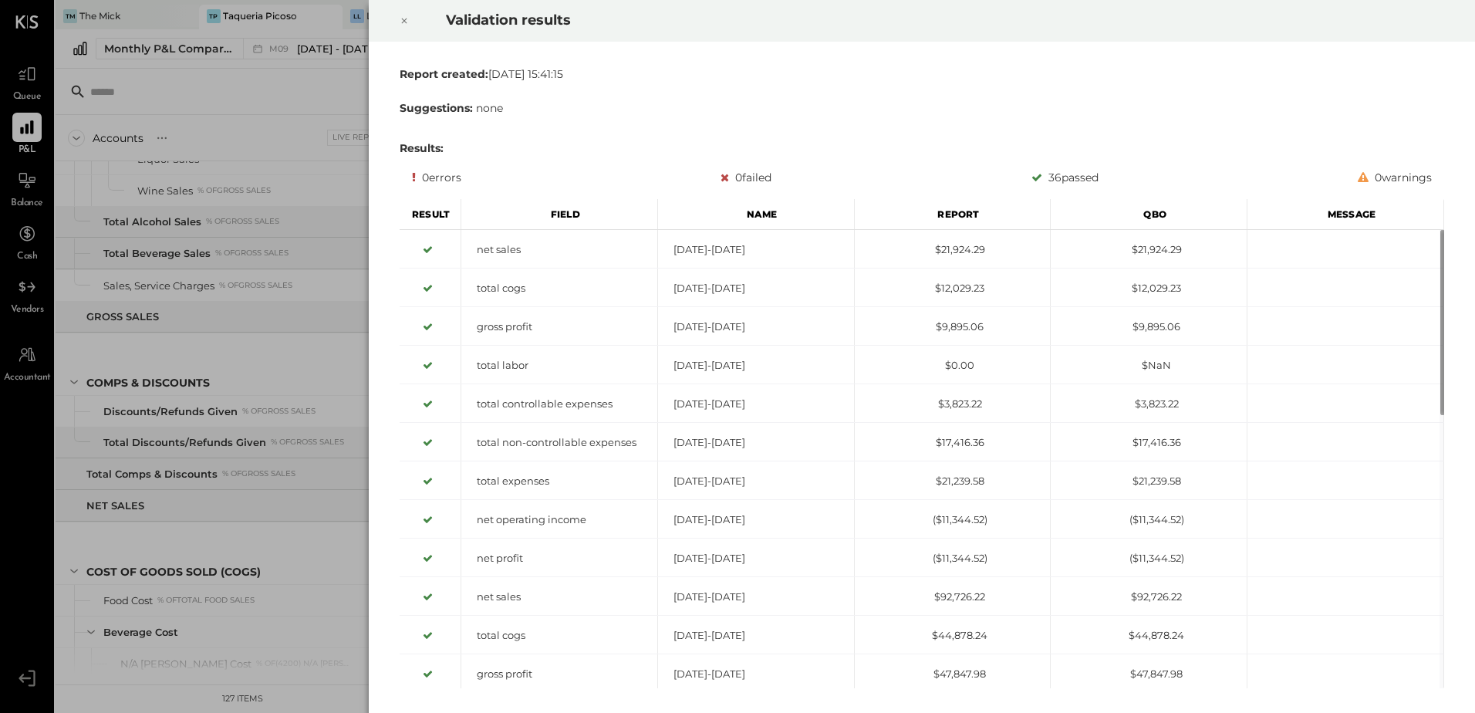
click at [406, 22] on icon at bounding box center [404, 21] width 5 height 5
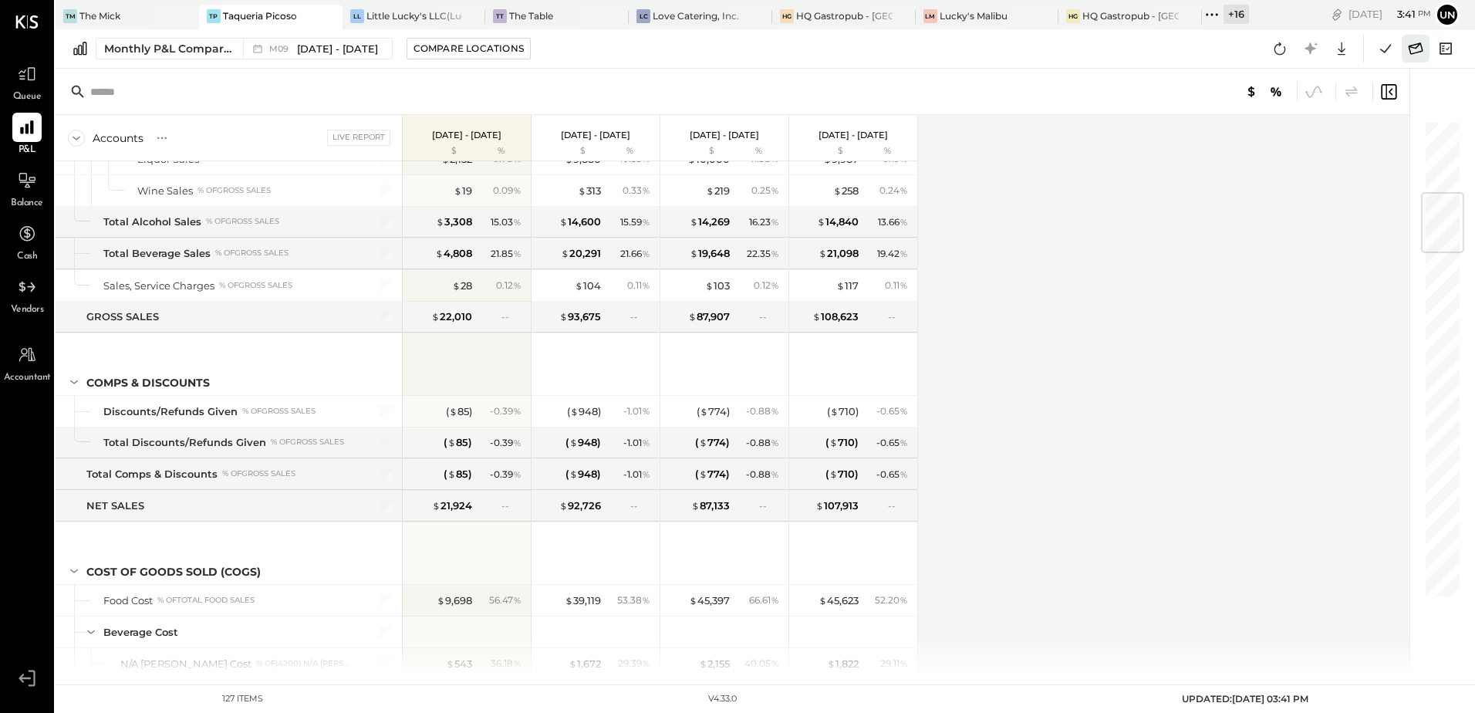
click at [1403, 52] on button at bounding box center [1416, 49] width 28 height 28
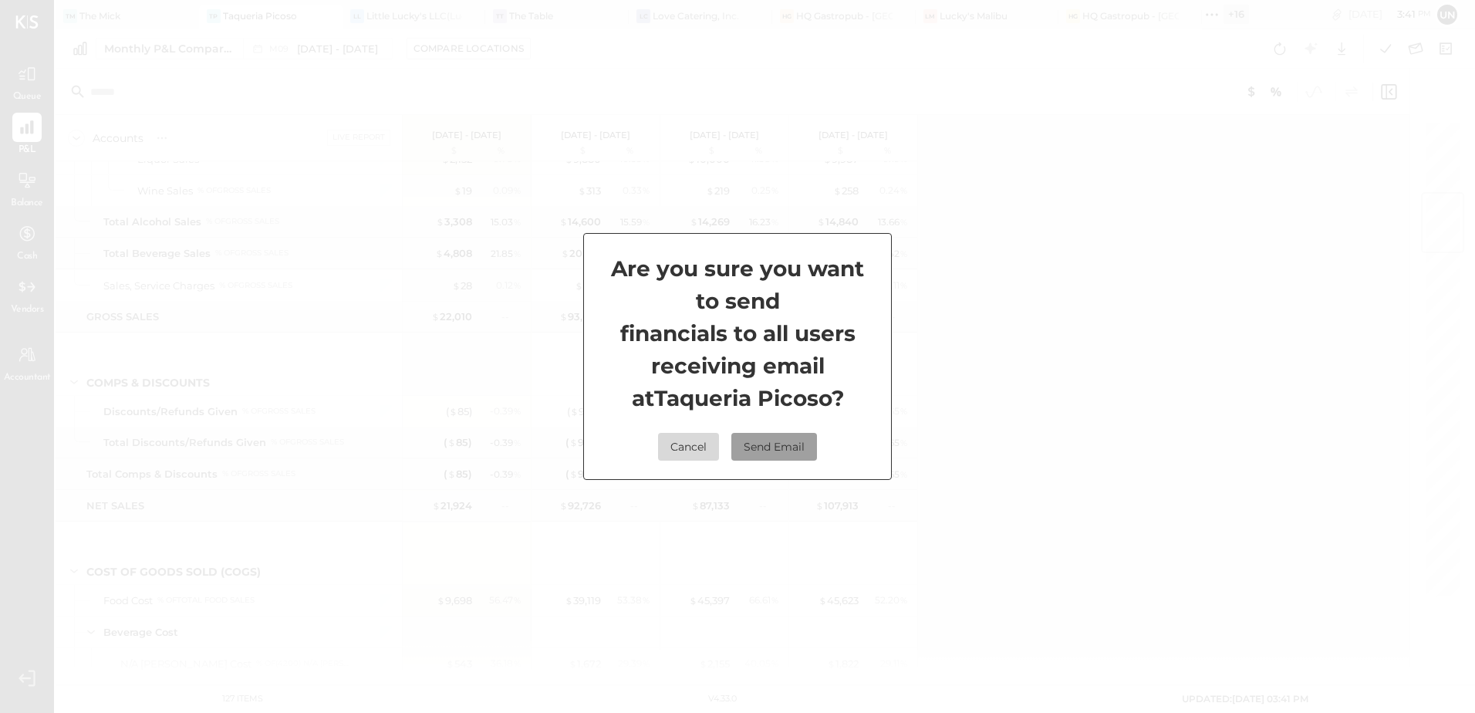
click at [783, 443] on button "Send Email" at bounding box center [774, 447] width 86 height 28
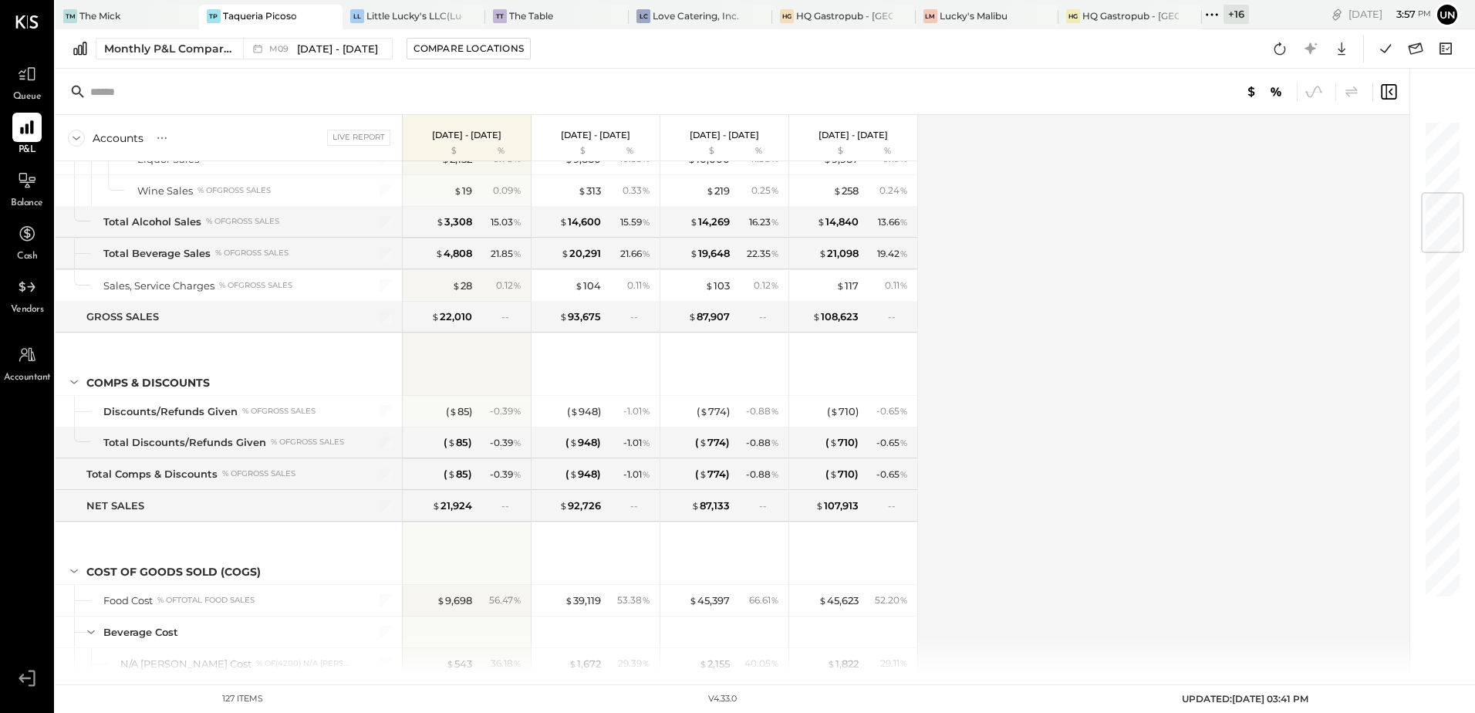
click at [1219, 286] on div "Accounts S % GL Live Report [DATE] - [DATE] $ % [DATE] - [DATE] $ % [DATE] - [D…" at bounding box center [734, 395] width 1356 height 560
